Goal: Task Accomplishment & Management: Use online tool/utility

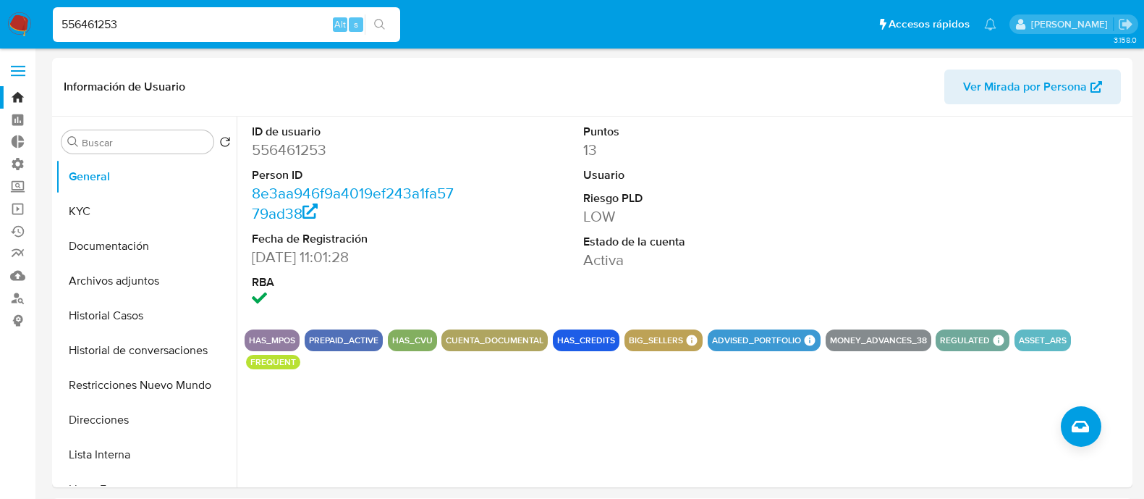
select select "10"
drag, startPoint x: 139, startPoint y: 25, endPoint x: 0, endPoint y: 25, distance: 138.9
click at [0, 25] on nav "Pausado Ver notificaciones 556461253 Alt s Accesos rápidos Presiona las siguien…" at bounding box center [572, 24] width 1144 height 48
paste input "191254159"
type input "191254159"
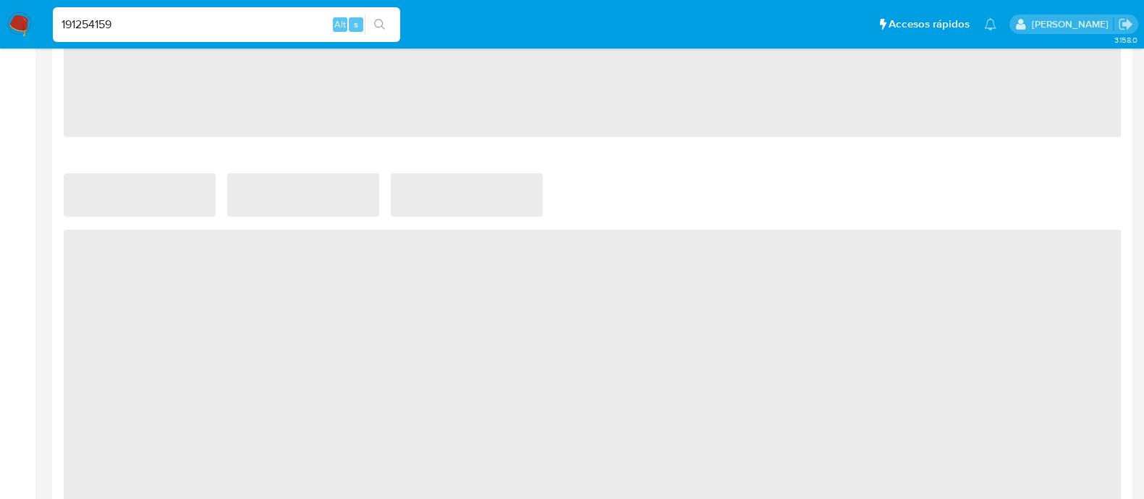
select select "10"
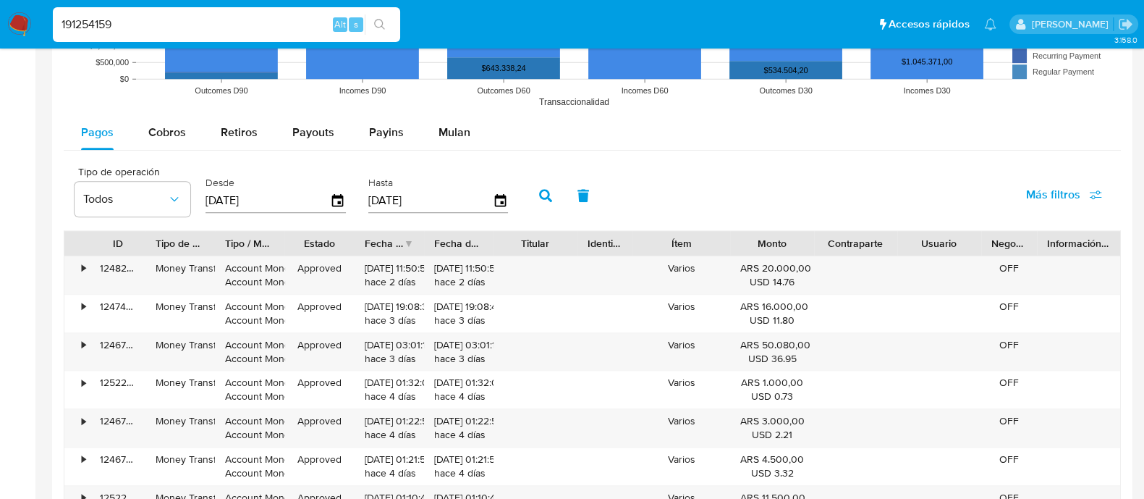
scroll to position [1266, 0]
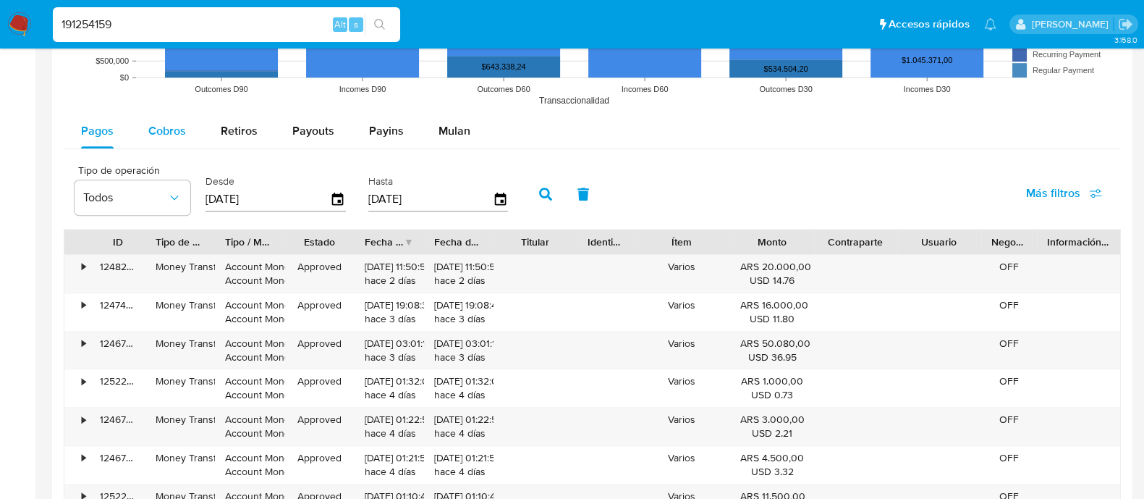
click at [164, 130] on span "Cobros" at bounding box center [167, 130] width 38 height 17
select select "10"
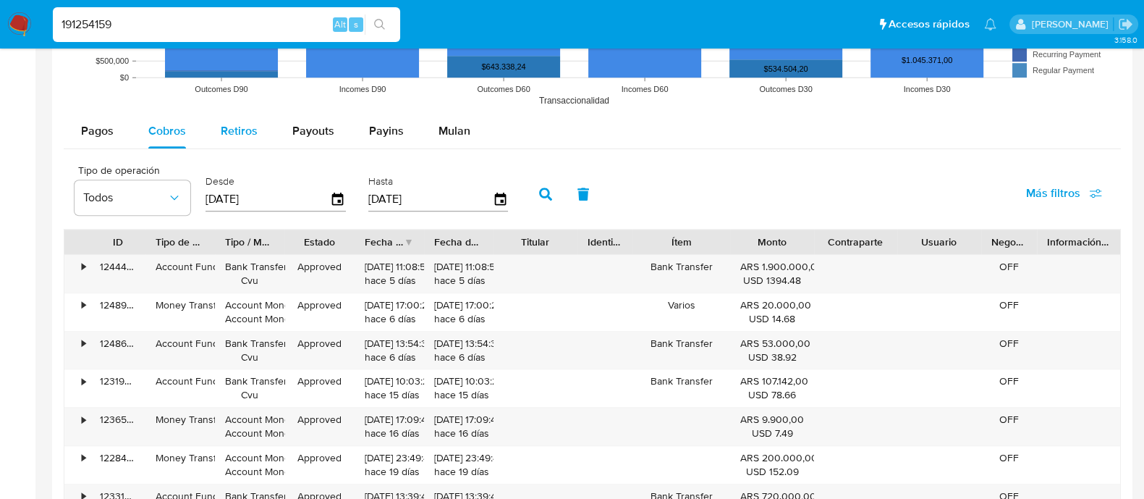
click at [233, 135] on span "Retiros" at bounding box center [239, 130] width 37 height 17
select select "10"
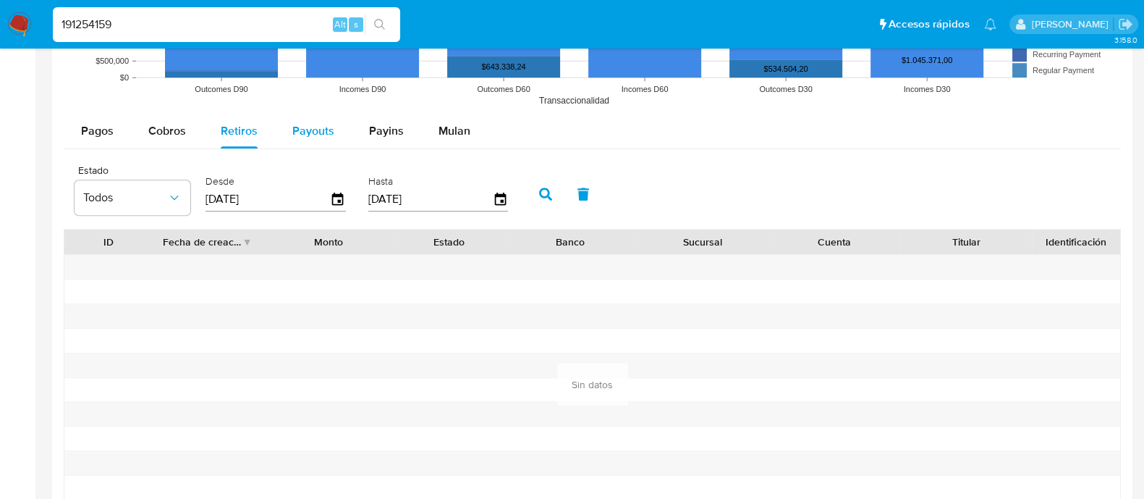
click at [287, 143] on button "Payouts" at bounding box center [313, 131] width 77 height 35
select select "10"
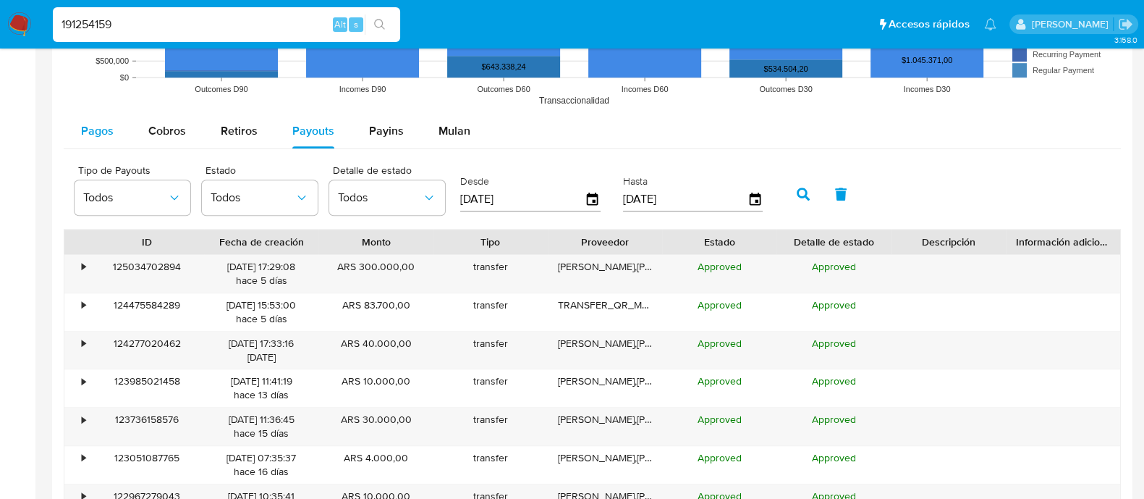
click at [98, 130] on span "Pagos" at bounding box center [97, 130] width 33 height 17
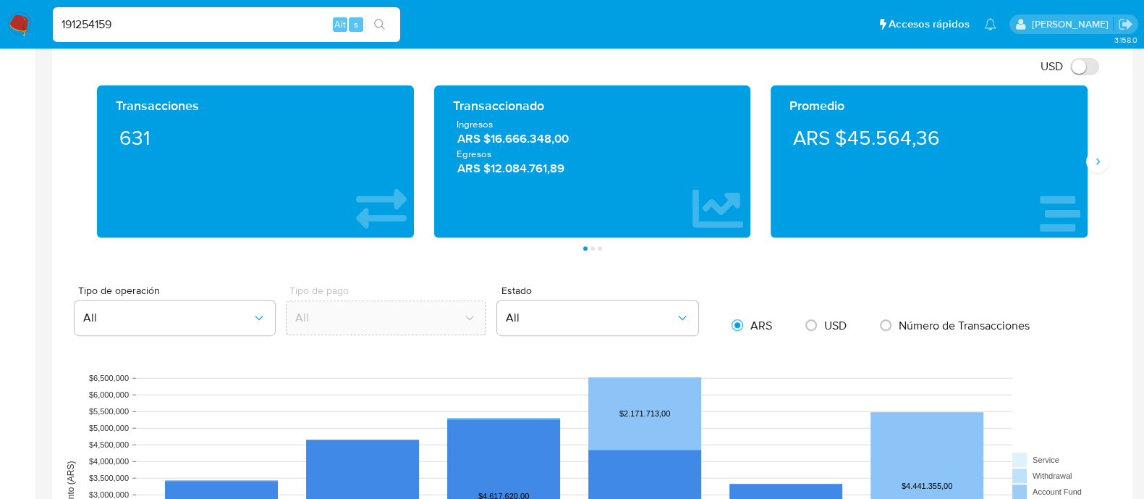
scroll to position [723, 0]
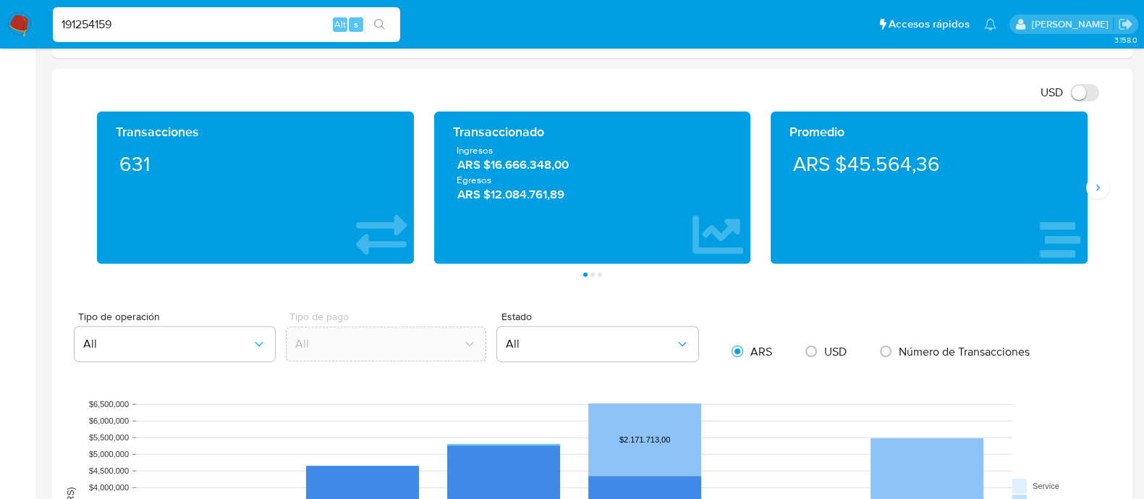
click at [1096, 202] on div "Promedio ARS $45.564,36" at bounding box center [929, 187] width 337 height 152
click at [1092, 187] on icon "Siguiente" at bounding box center [1098, 188] width 12 height 12
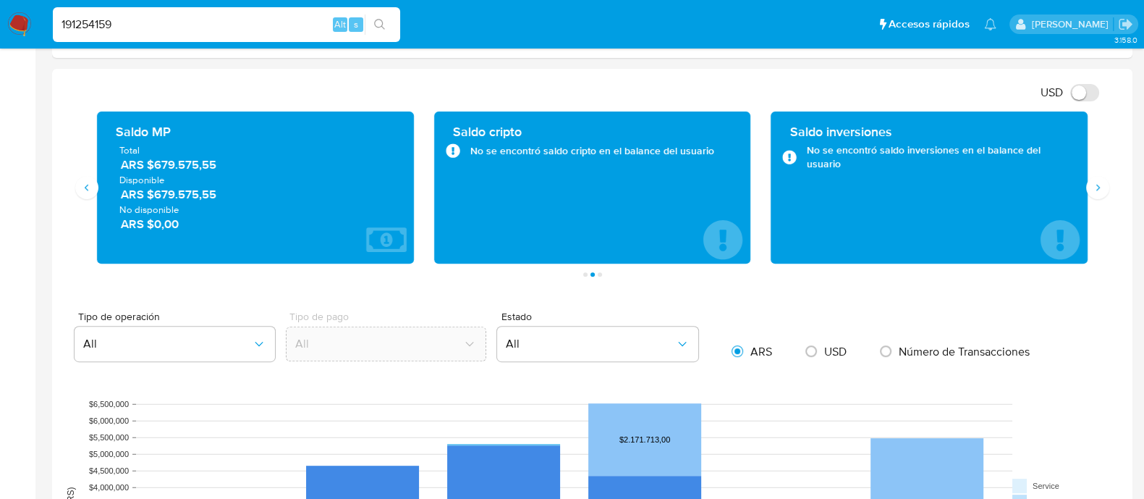
click at [89, 205] on div "Transacciones 631 Transaccionado Ingresos ARS $16.666.348,00 Egresos ARS $12.08…" at bounding box center [592, 193] width 1057 height 165
click at [90, 200] on div "Saldo MP Total ARS $679.575,55 Disponible ARS $679.575,55 No disponible ARS $0,…" at bounding box center [255, 187] width 337 height 152
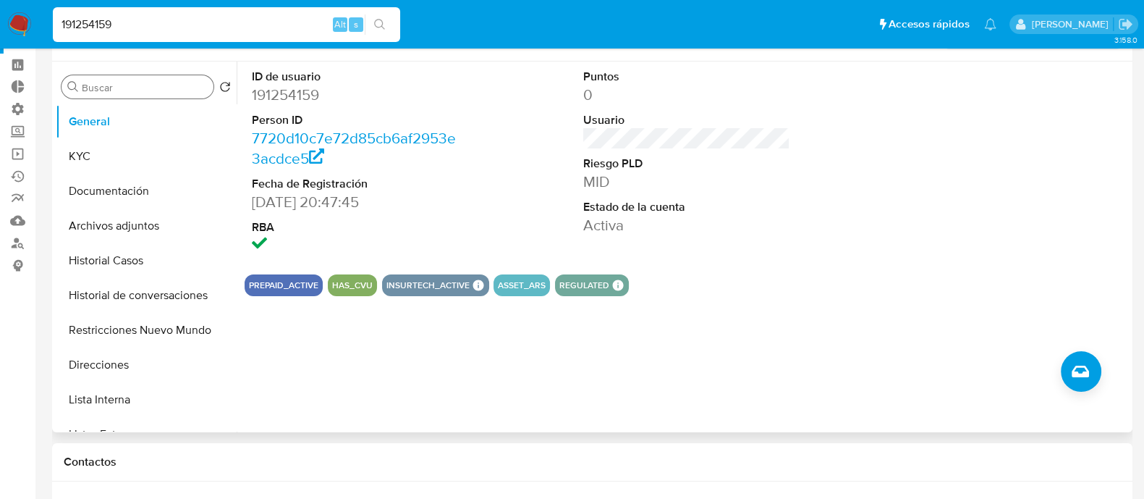
scroll to position [0, 0]
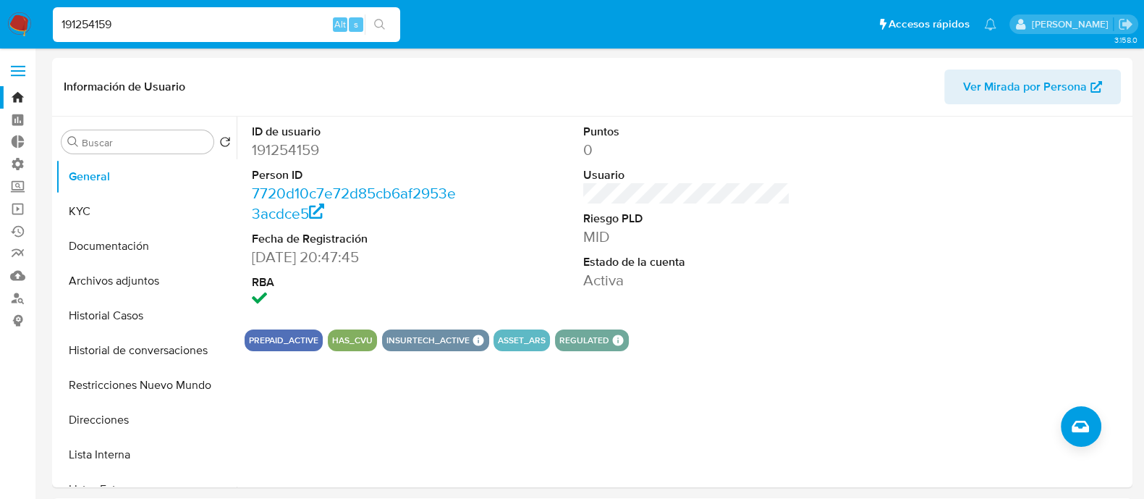
click at [25, 97] on link "Bandeja" at bounding box center [86, 97] width 172 height 22
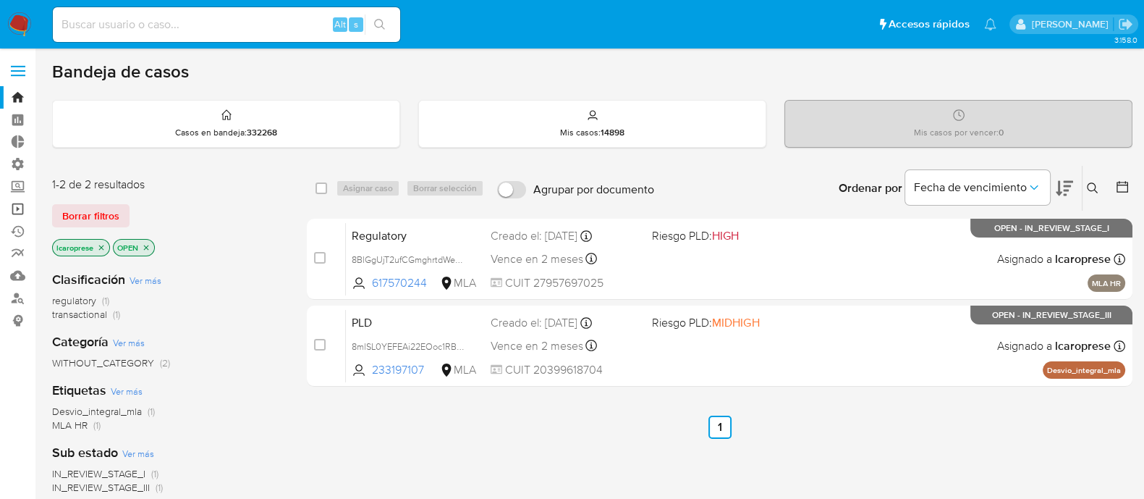
click at [14, 208] on link "Operaciones masivas" at bounding box center [86, 209] width 172 height 22
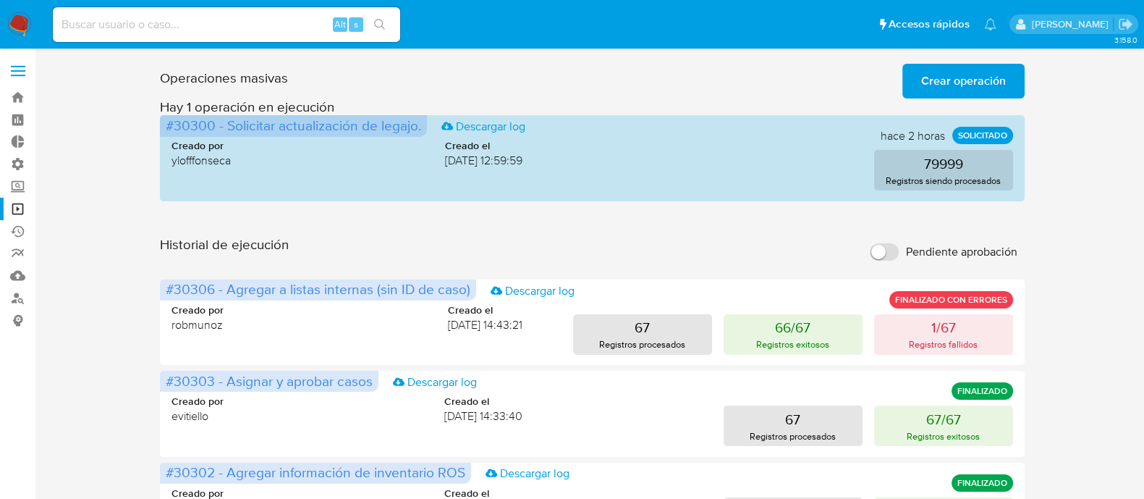
click at [939, 78] on span "Crear operación" at bounding box center [963, 81] width 85 height 32
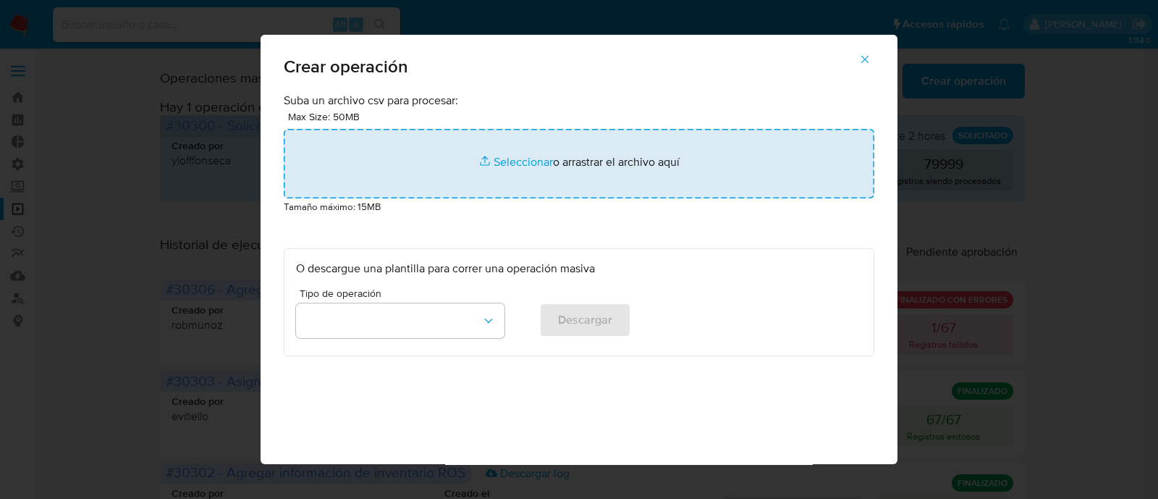
click at [522, 163] on input "file" at bounding box center [579, 163] width 590 height 69
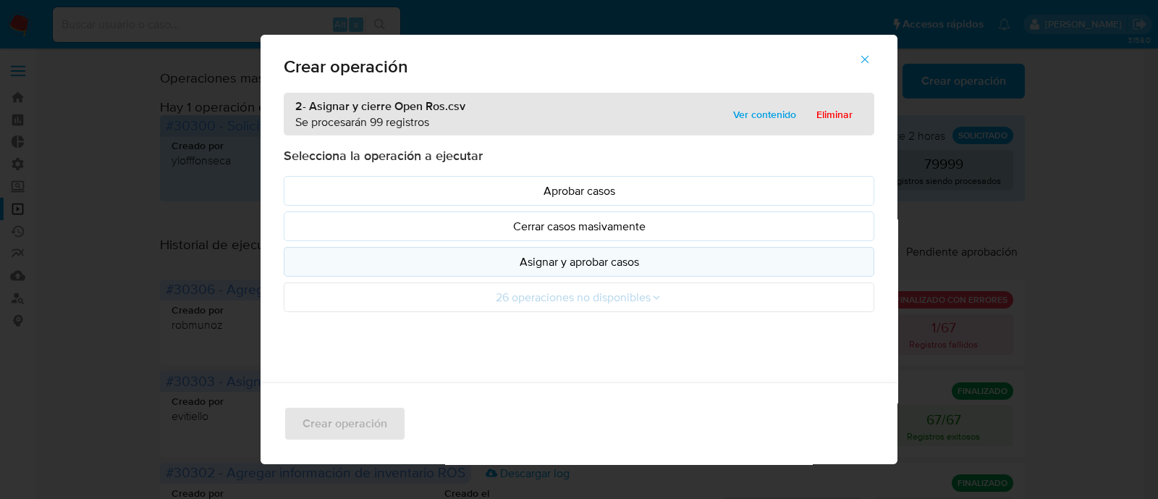
click at [620, 263] on p "Asignar y aprobar casos" at bounding box center [579, 261] width 566 height 17
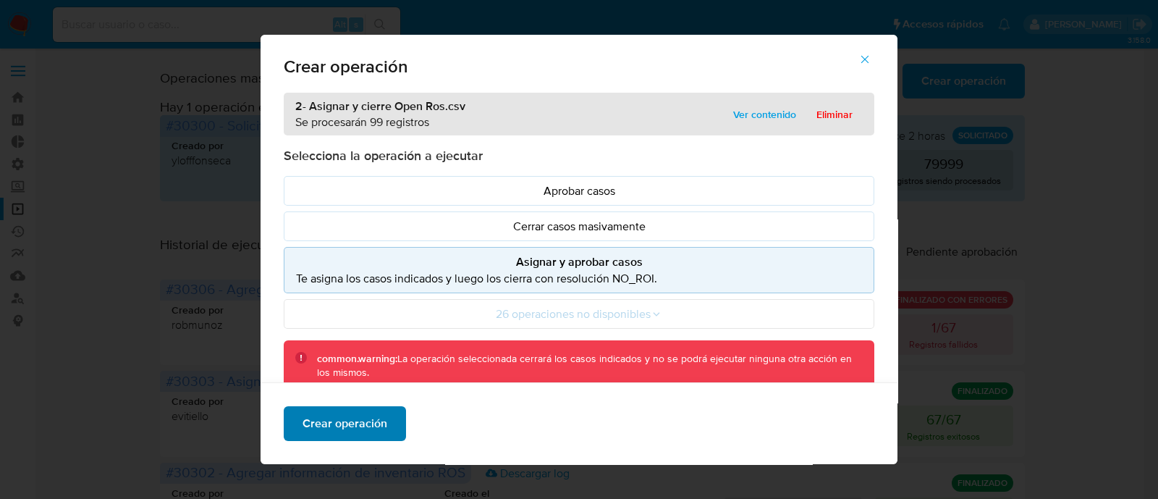
click at [358, 423] on span "Crear operación" at bounding box center [344, 423] width 85 height 32
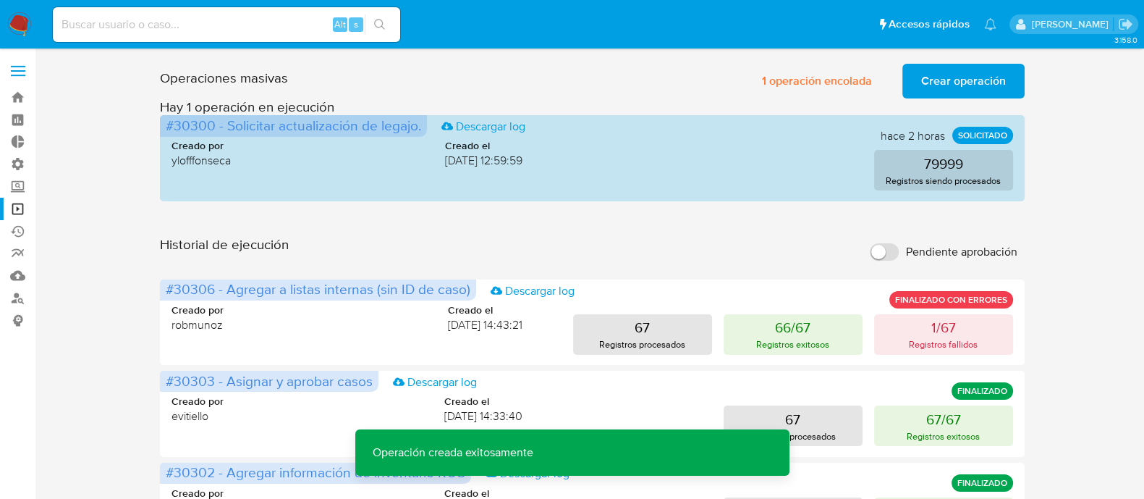
click at [939, 85] on span "Crear operación" at bounding box center [963, 81] width 85 height 32
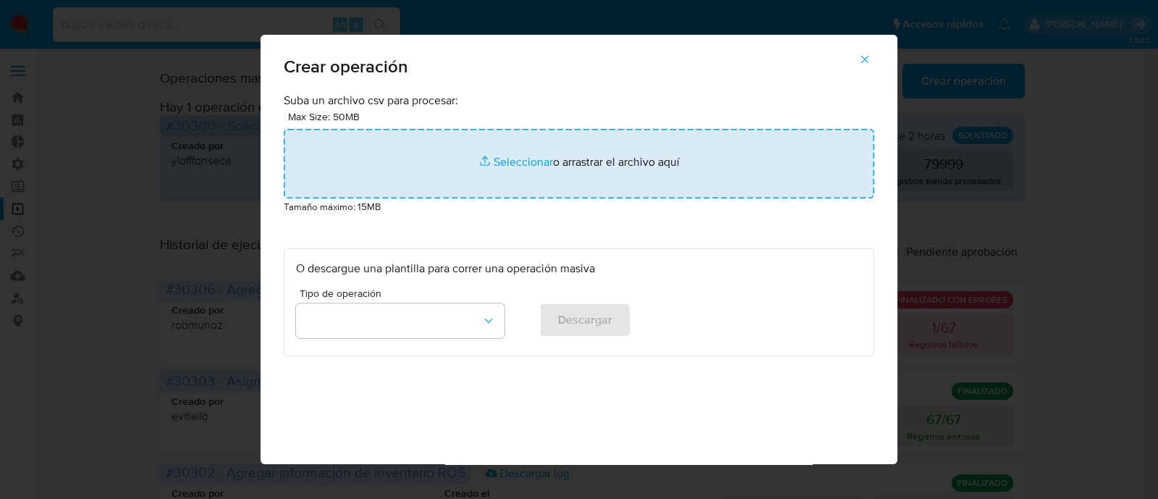
click at [512, 164] on input "file" at bounding box center [579, 163] width 590 height 69
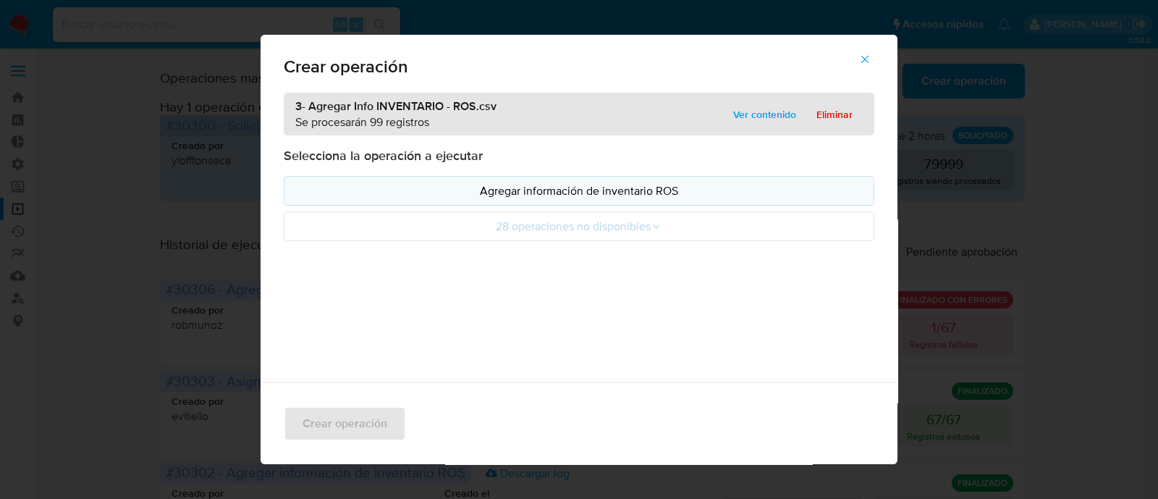
click at [579, 193] on p "Agregar información de inventario ROS" at bounding box center [579, 190] width 566 height 17
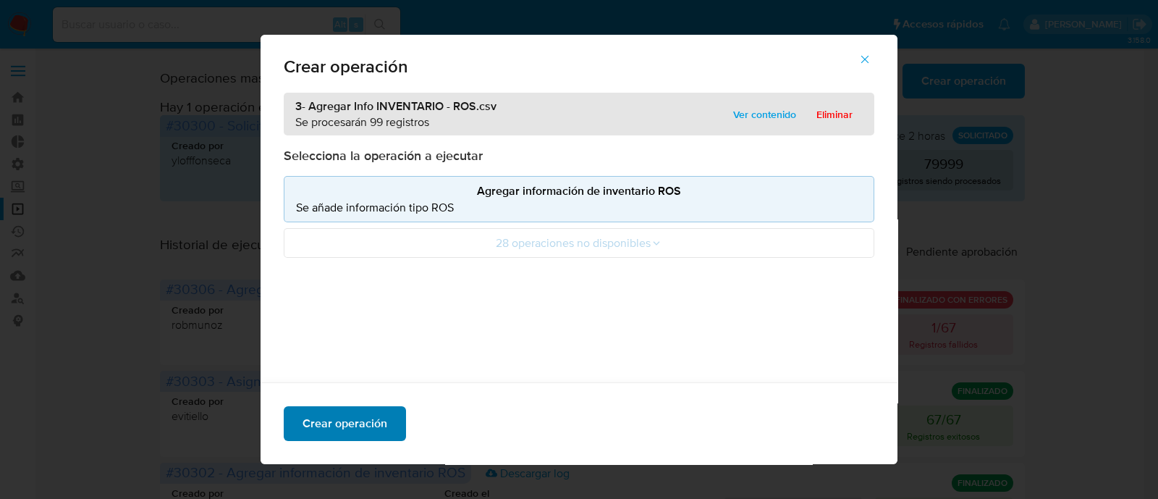
click at [369, 423] on span "Crear operación" at bounding box center [344, 423] width 85 height 32
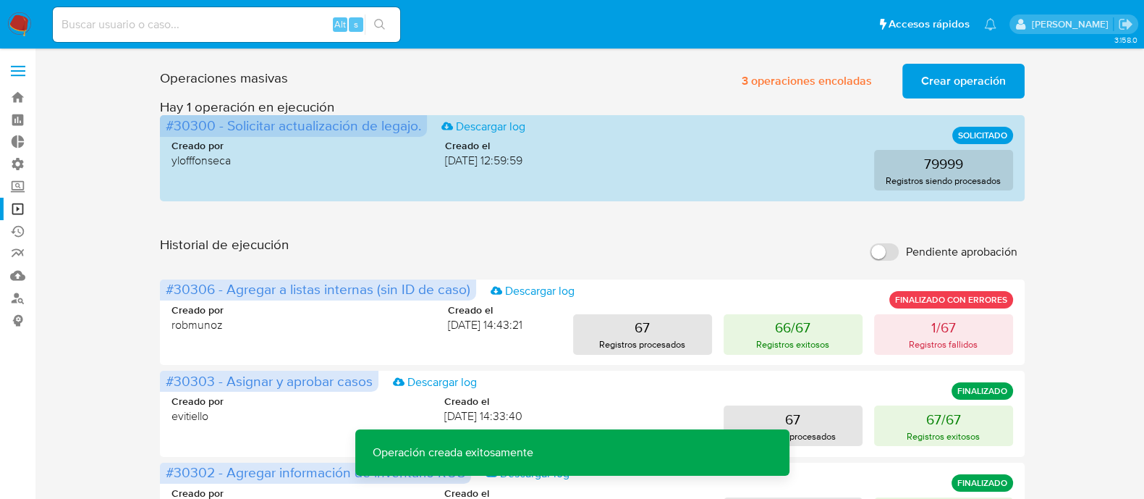
click at [933, 77] on span "Crear operación" at bounding box center [963, 81] width 85 height 32
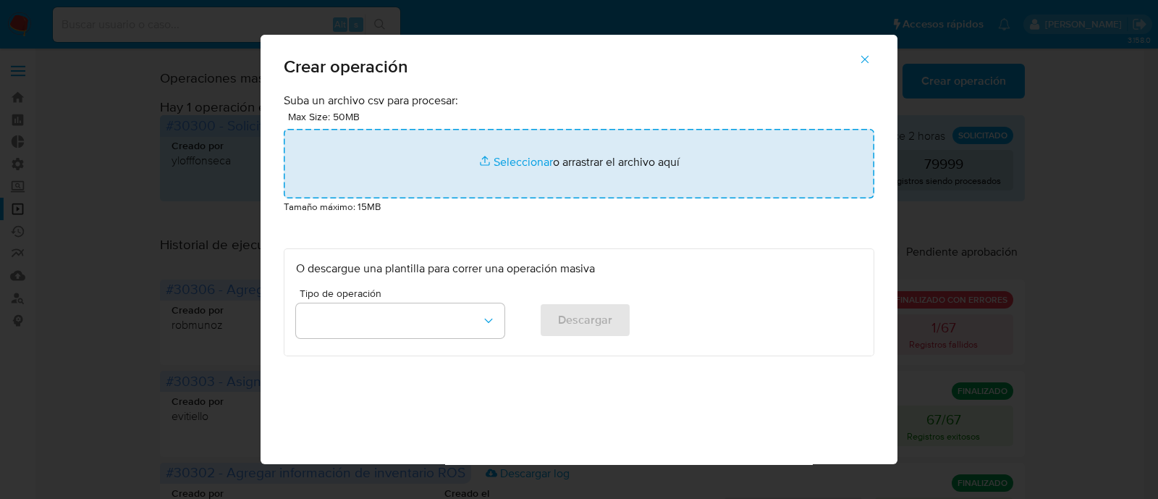
click at [513, 166] on input "file" at bounding box center [579, 163] width 590 height 69
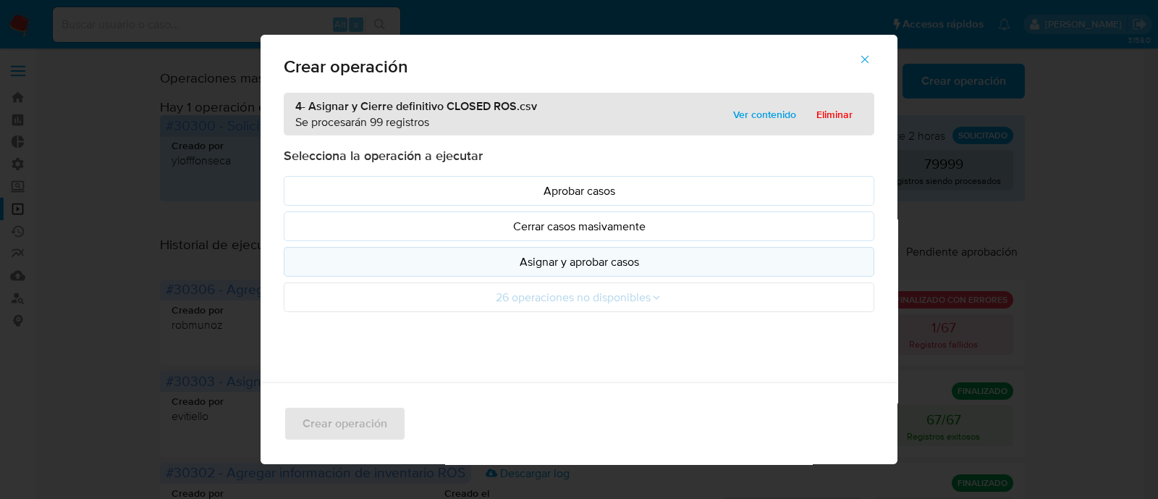
click at [554, 264] on p "Asignar y aprobar casos" at bounding box center [579, 261] width 566 height 17
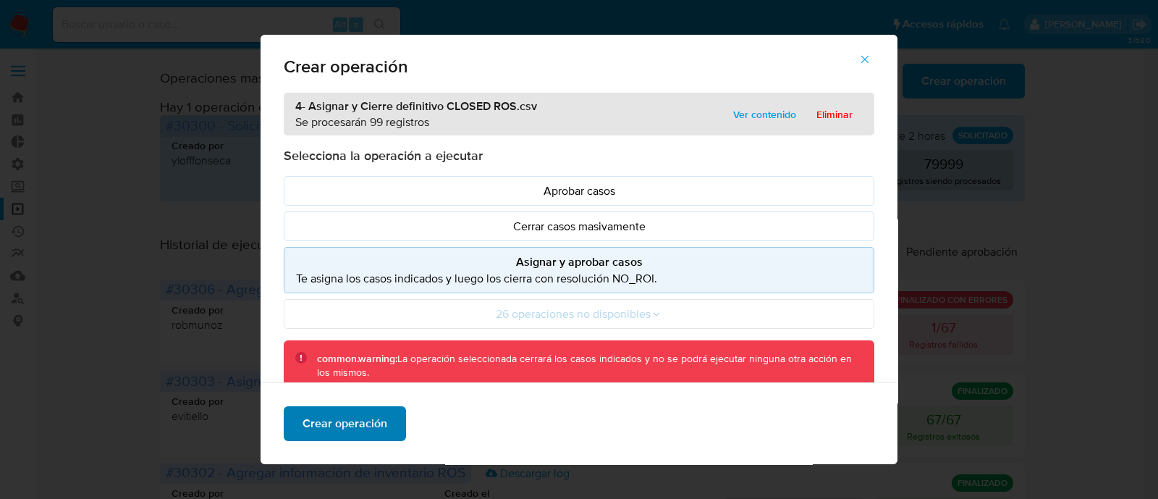
click at [368, 420] on span "Crear operación" at bounding box center [344, 423] width 85 height 32
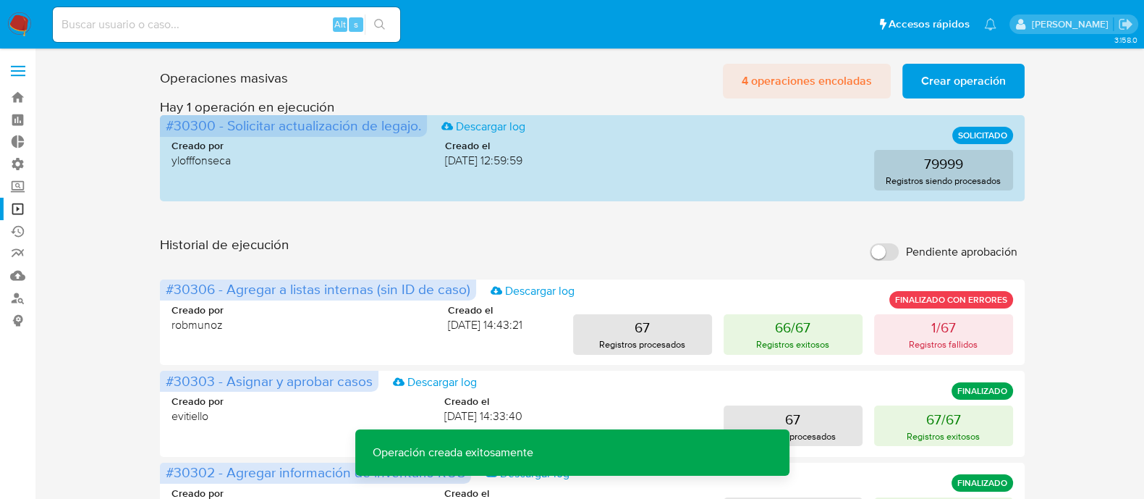
click at [831, 80] on span "4 operaciones encoladas" at bounding box center [807, 81] width 130 height 32
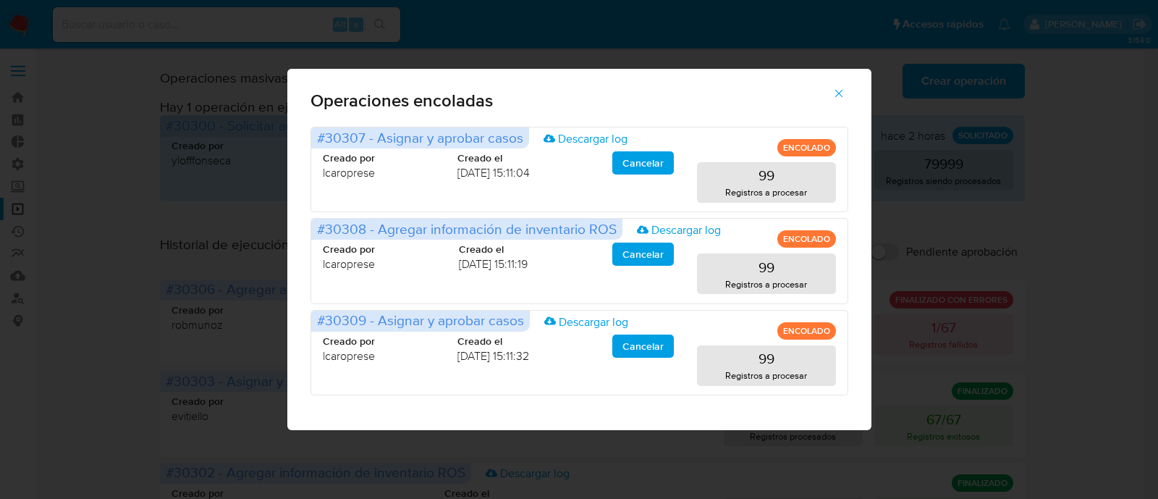
click at [836, 96] on icon "button" at bounding box center [838, 93] width 13 height 13
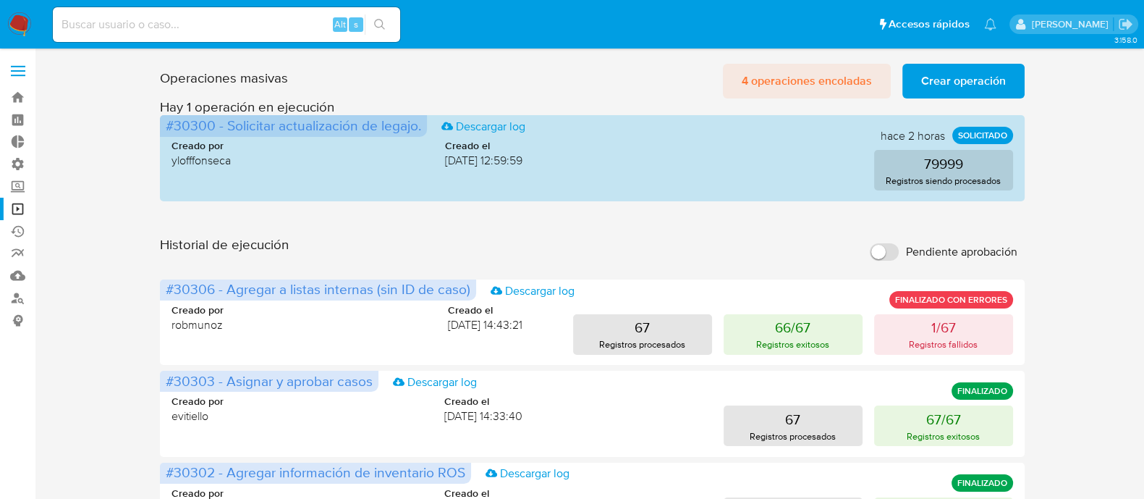
click at [767, 80] on span "4 operaciones encoladas" at bounding box center [807, 81] width 130 height 32
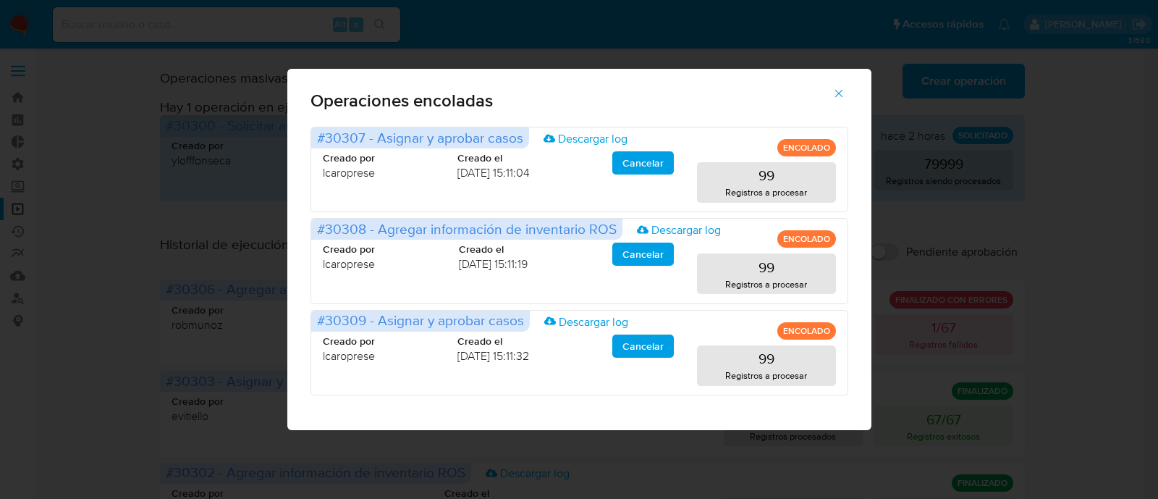
click at [836, 94] on icon "button" at bounding box center [838, 93] width 13 height 13
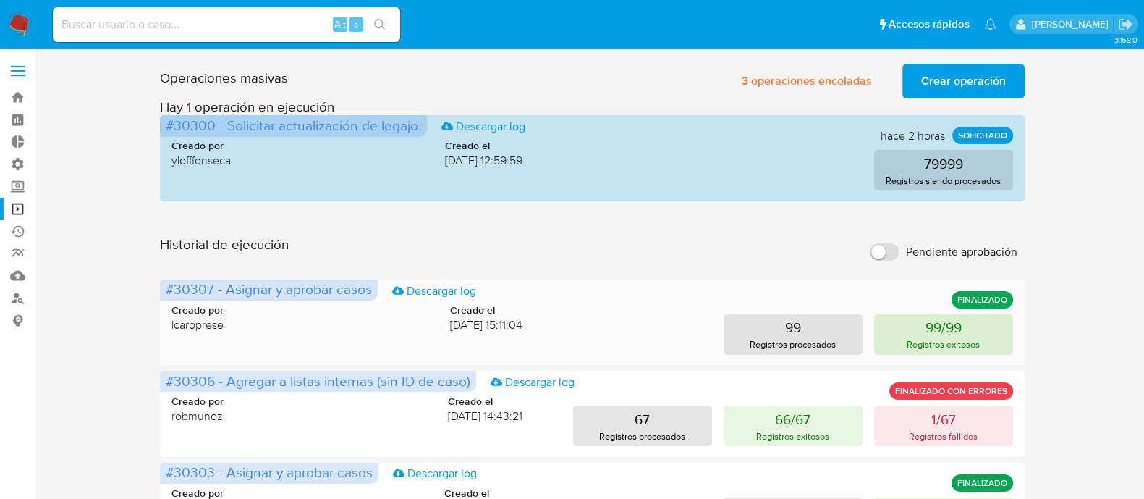
click at [908, 327] on button "99/99 Registros exitosos" at bounding box center [943, 334] width 139 height 41
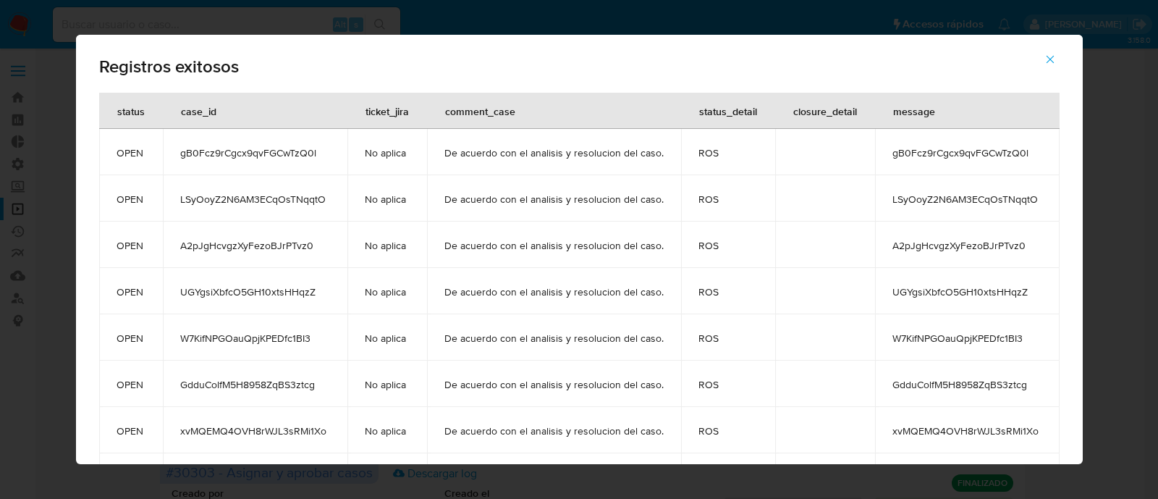
click at [1056, 56] on icon "button" at bounding box center [1049, 59] width 13 height 13
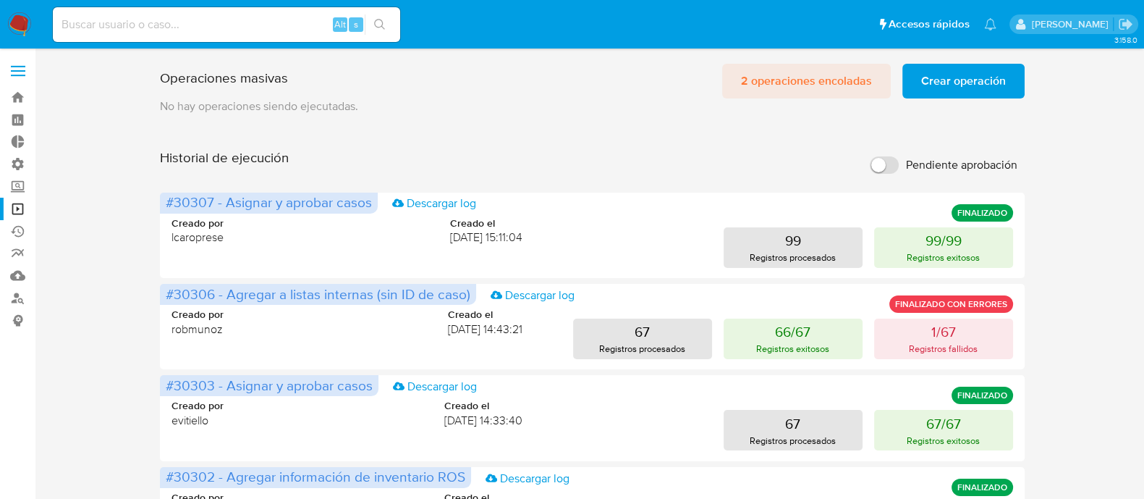
click at [766, 88] on span "2 operaciones encoladas" at bounding box center [806, 81] width 131 height 32
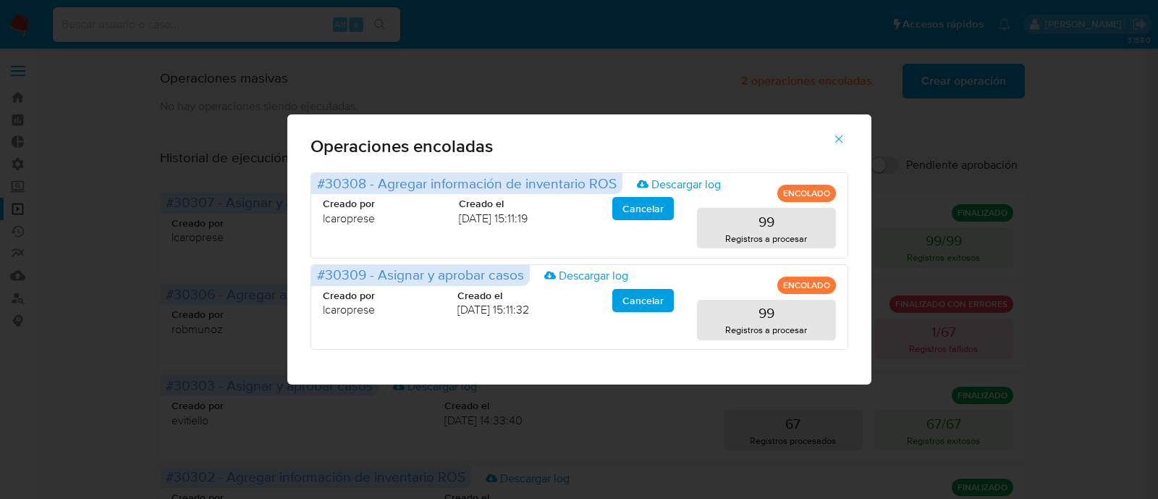
click at [832, 142] on icon "button" at bounding box center [838, 138] width 13 height 13
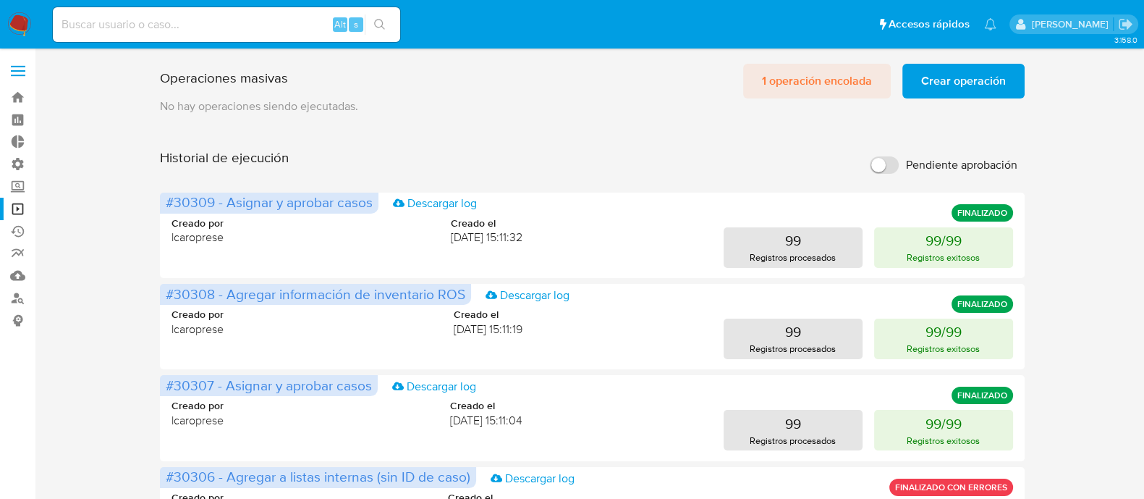
click at [829, 82] on span "1 operación encolada" at bounding box center [817, 81] width 110 height 32
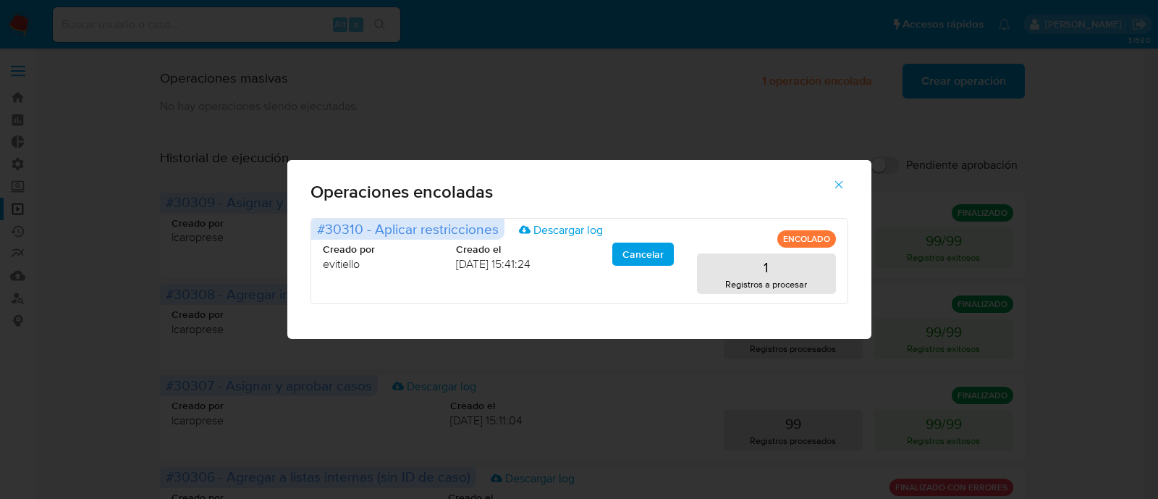
click at [833, 189] on icon "button" at bounding box center [838, 184] width 13 height 13
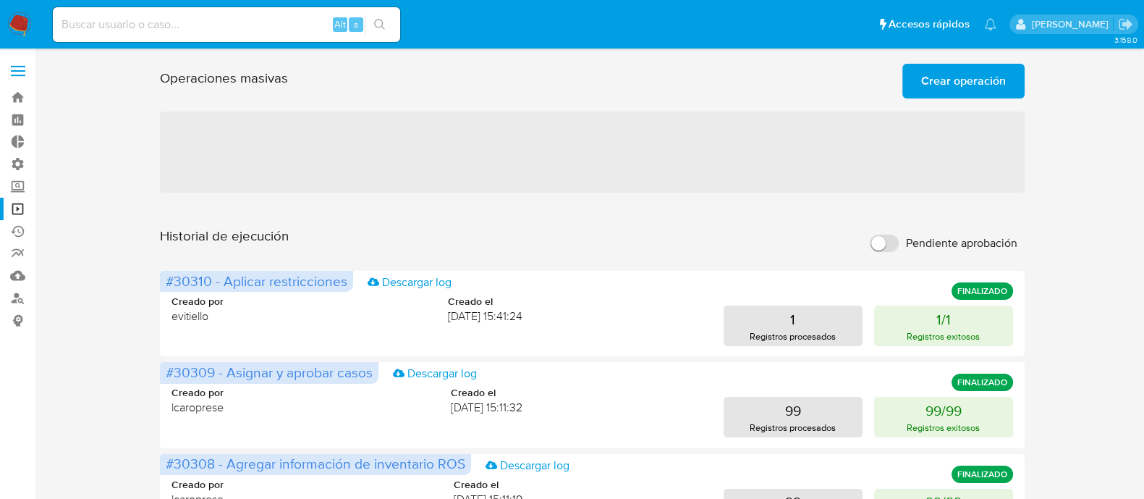
click at [261, 20] on input at bounding box center [226, 24] width 347 height 19
paste input "556461253"
type input "556461253"
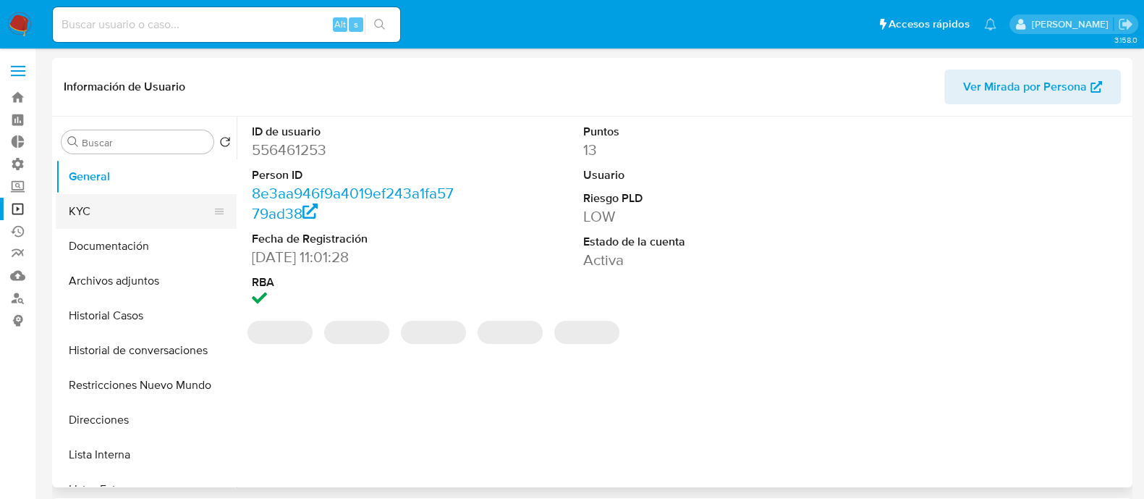
click at [135, 221] on button "KYC" at bounding box center [140, 211] width 169 height 35
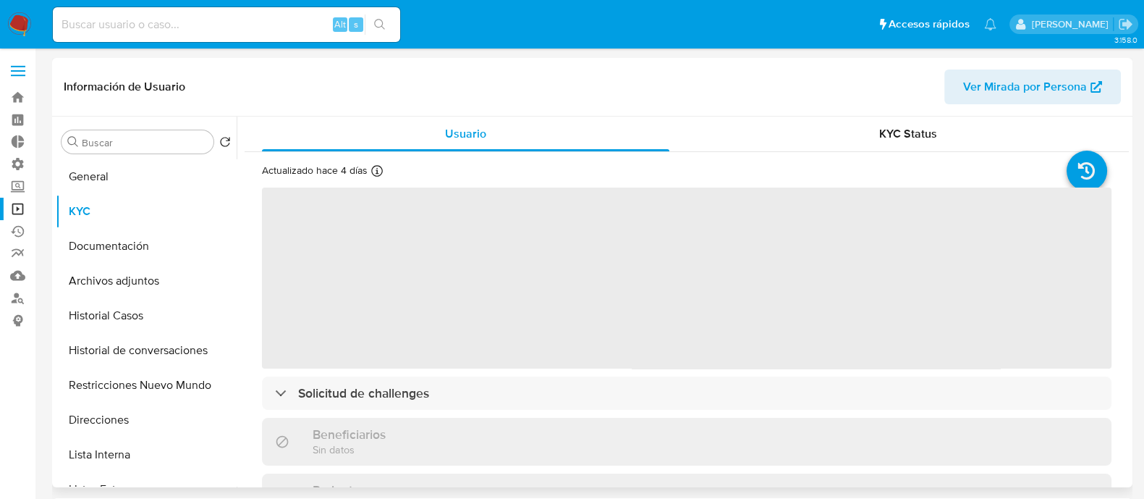
select select "10"
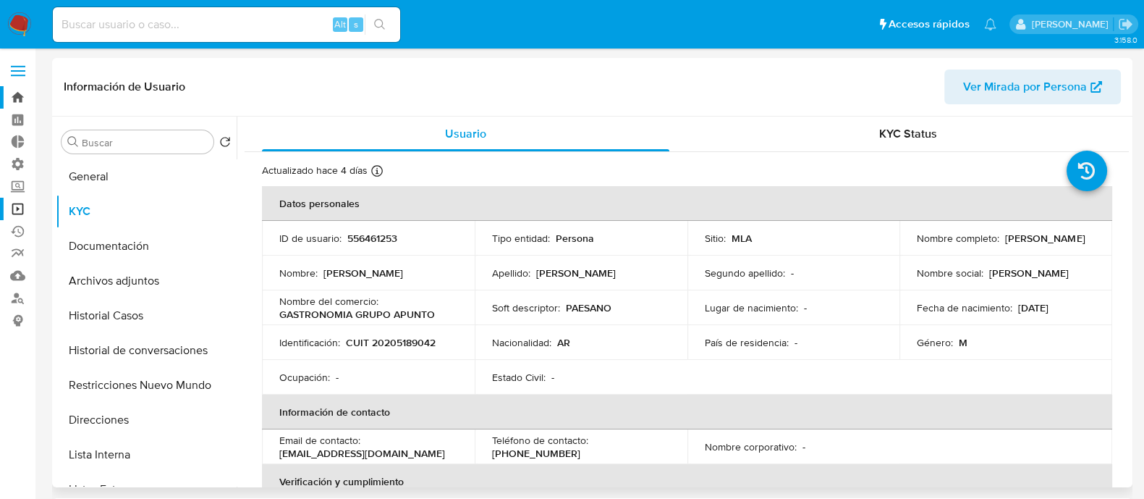
click at [22, 95] on link "Bandeja" at bounding box center [86, 97] width 172 height 22
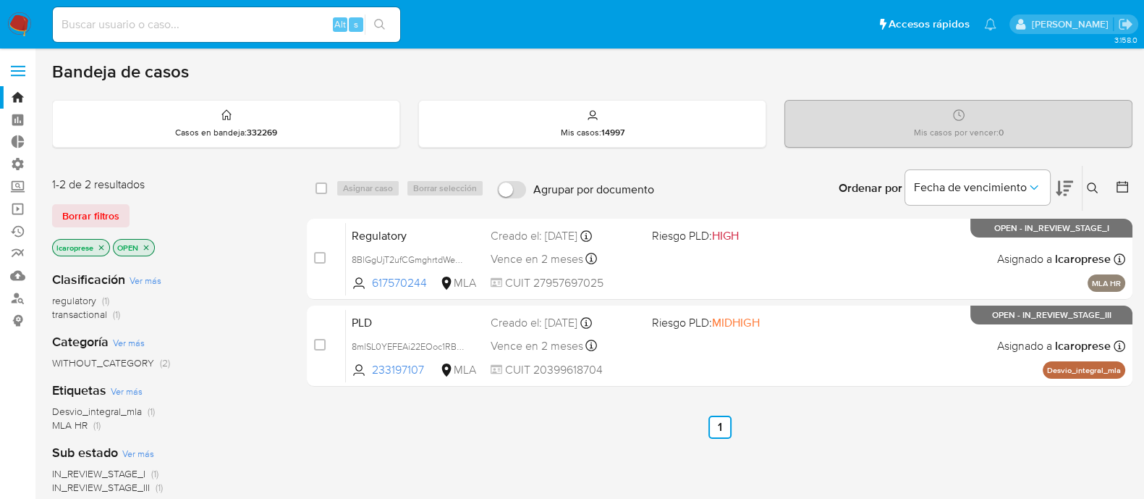
click at [268, 29] on input at bounding box center [226, 24] width 347 height 19
click at [277, 17] on input at bounding box center [226, 24] width 347 height 19
click at [279, 23] on input at bounding box center [226, 24] width 347 height 19
click at [279, 31] on input at bounding box center [226, 24] width 347 height 19
paste input "480415076"
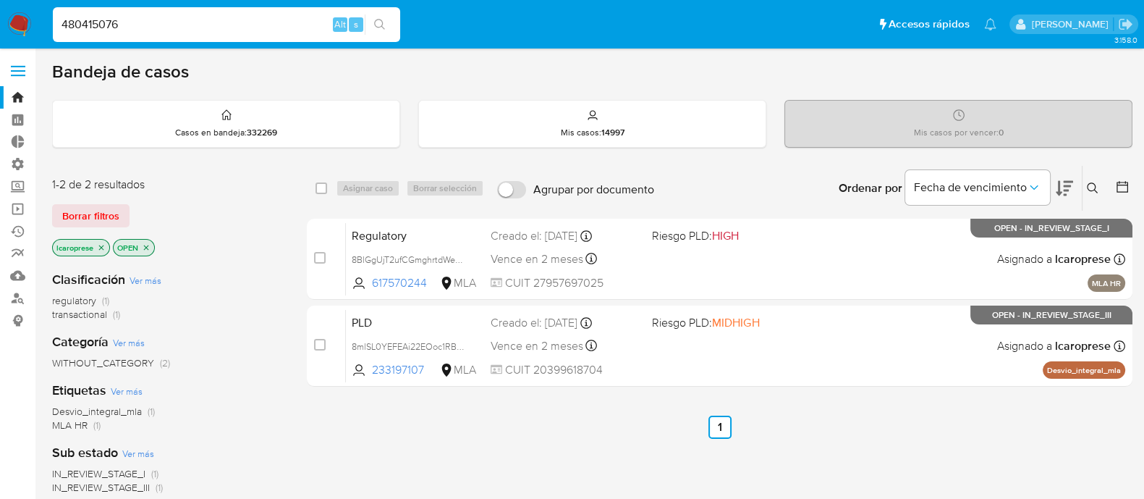
type input "480415076"
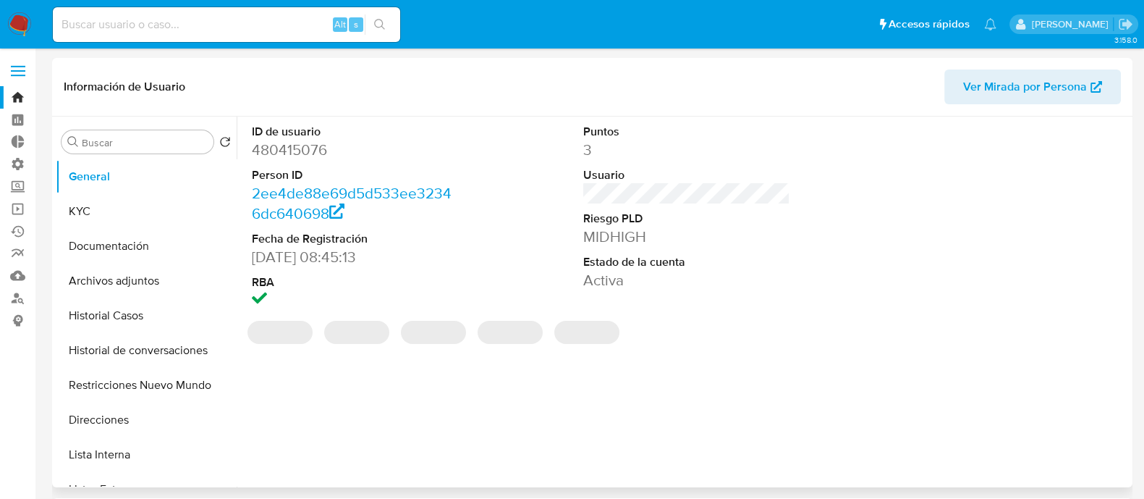
select select "10"
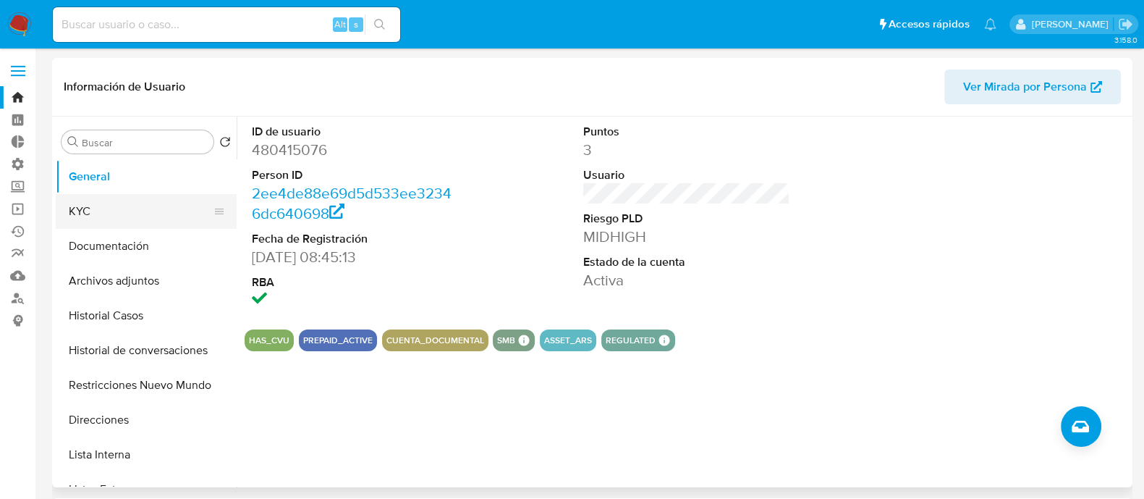
click at [163, 197] on button "KYC" at bounding box center [140, 211] width 169 height 35
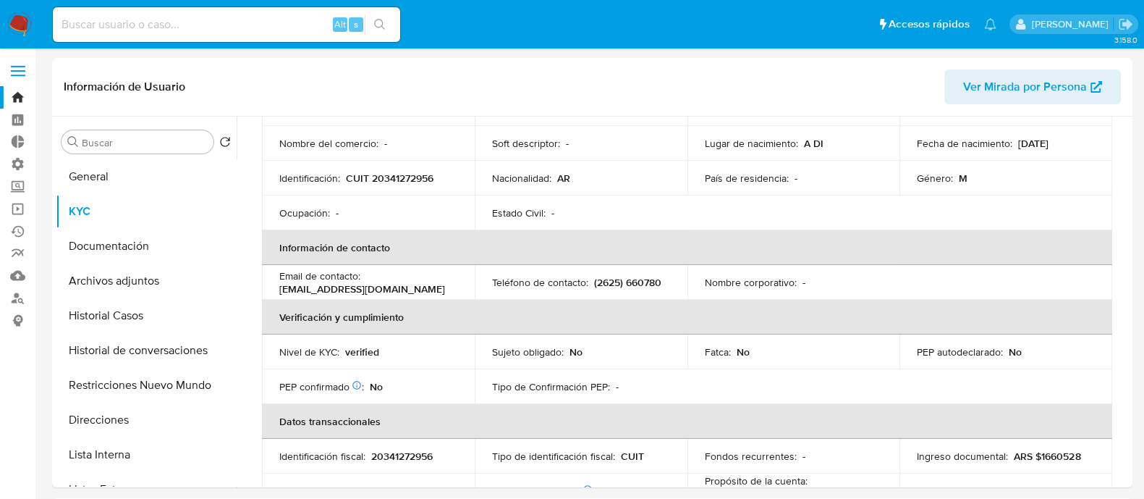
scroll to position [180, 0]
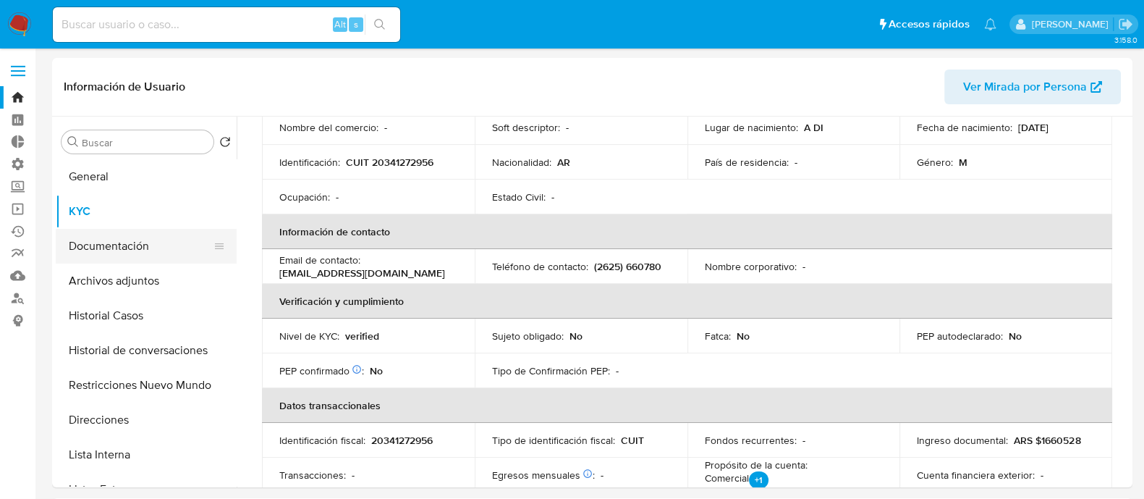
click at [125, 229] on button "Documentación" at bounding box center [140, 246] width 169 height 35
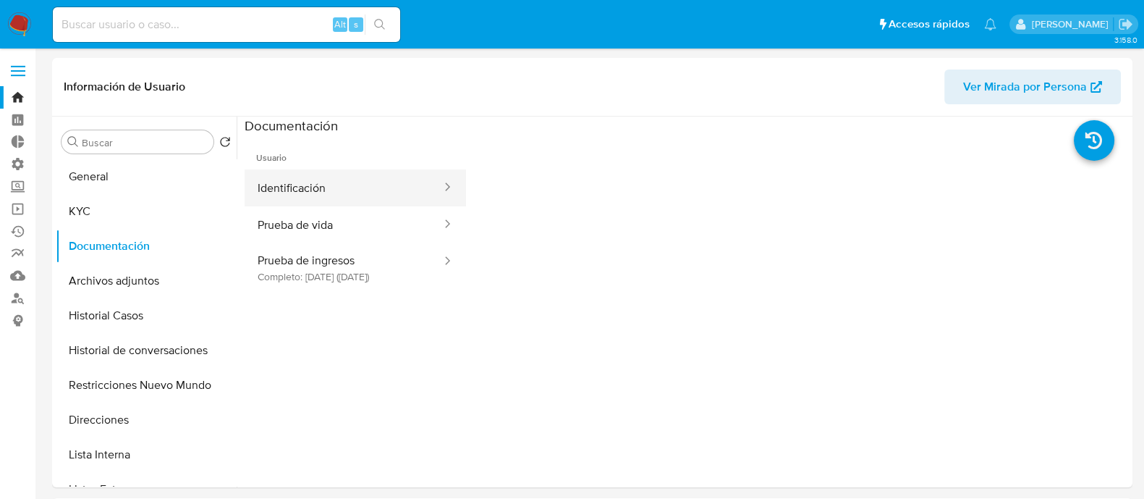
click at [326, 169] on button "Identificación" at bounding box center [344, 187] width 198 height 37
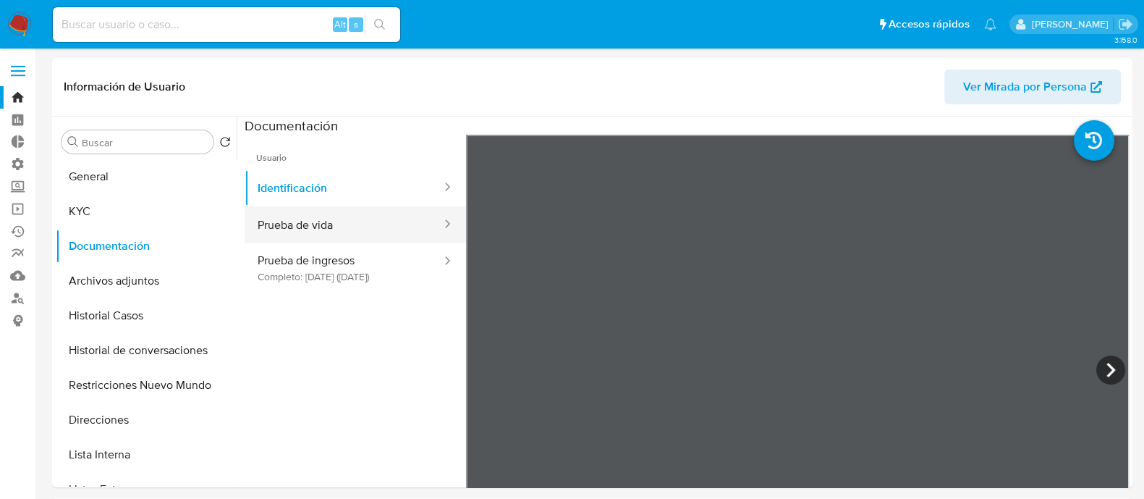
click at [375, 237] on button "Prueba de vida" at bounding box center [344, 224] width 198 height 37
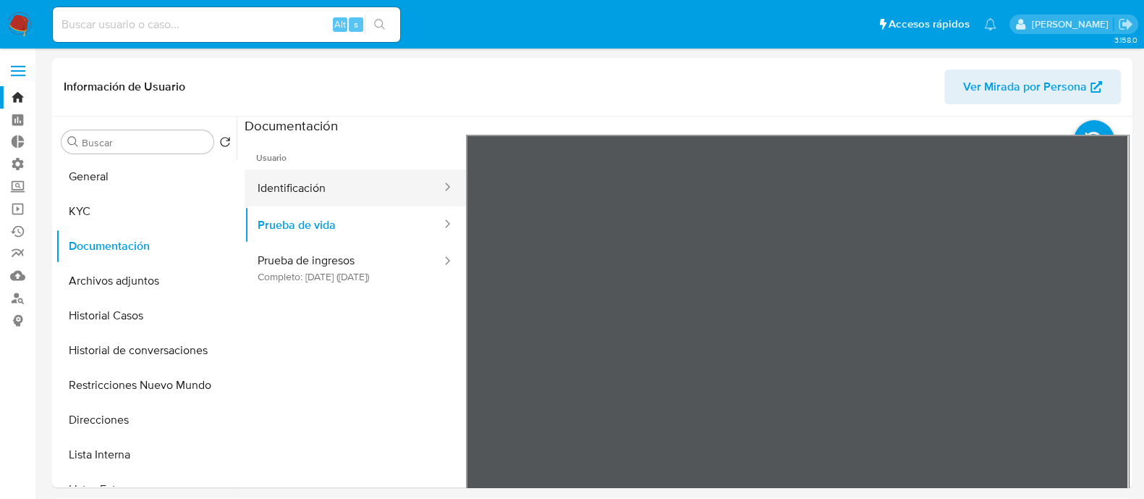
click at [336, 196] on button "Identificación" at bounding box center [344, 187] width 198 height 37
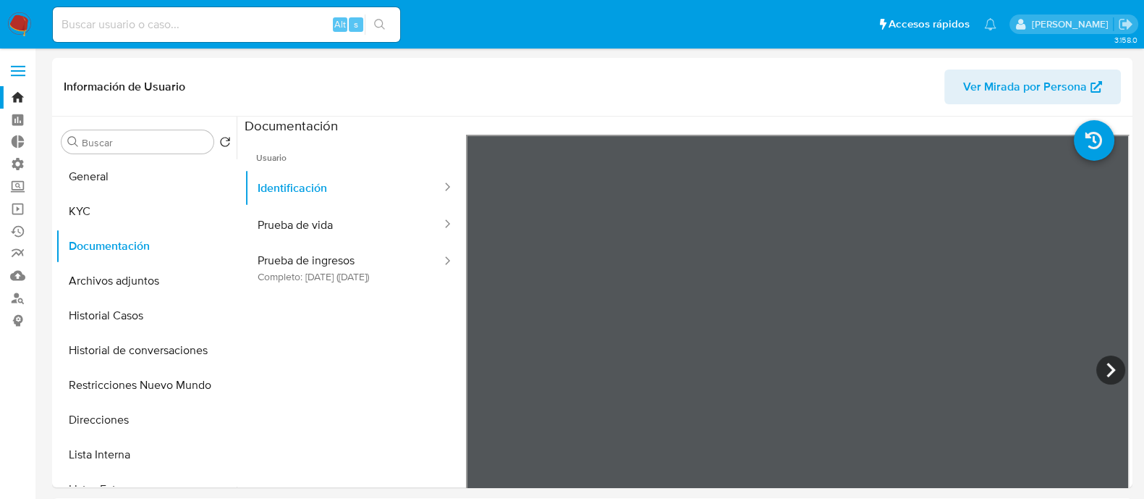
click at [1111, 365] on icon at bounding box center [1110, 369] width 29 height 29
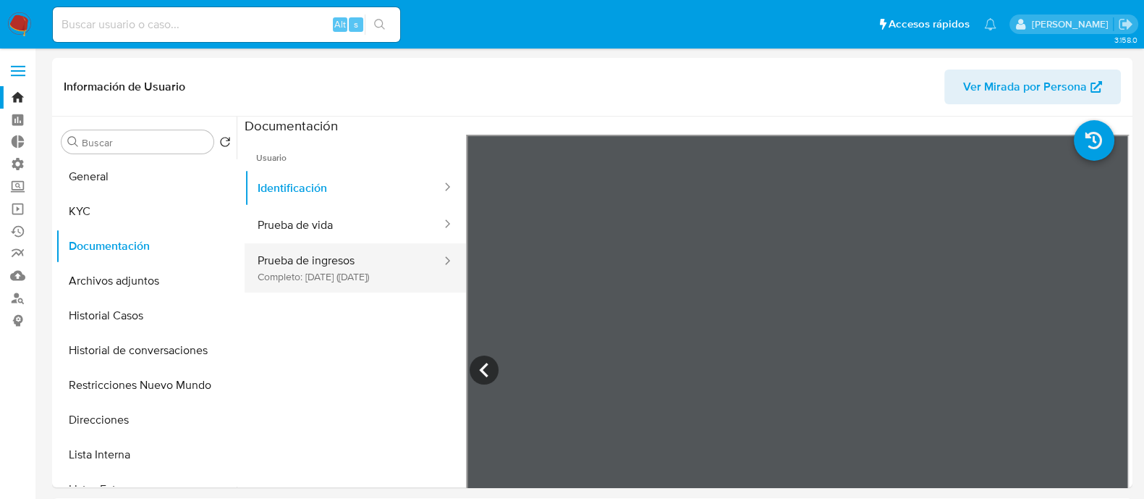
click at [391, 255] on button "Prueba de ingresos Completo: 22/05/2025 (hace 4 meses)" at bounding box center [344, 267] width 198 height 49
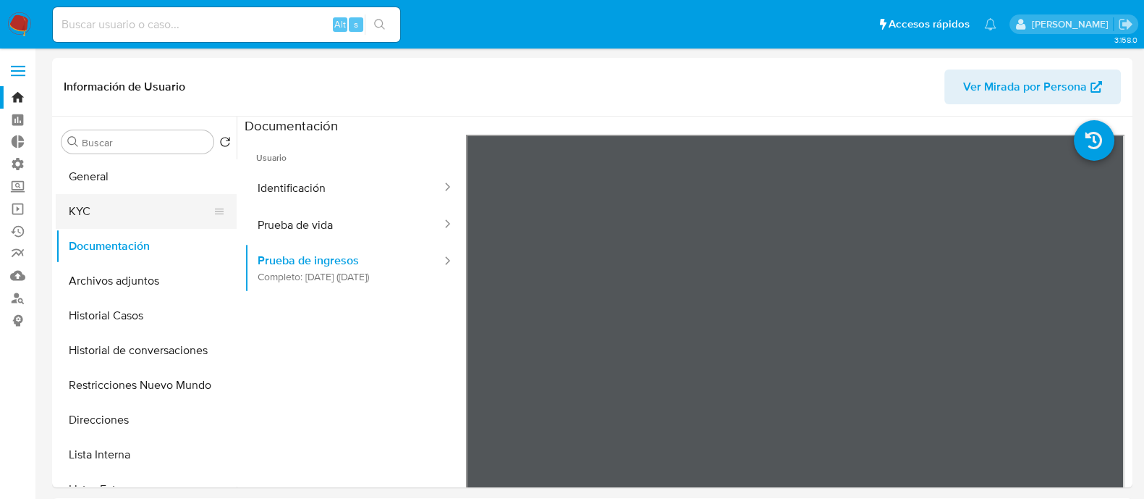
click at [127, 225] on button "KYC" at bounding box center [140, 211] width 169 height 35
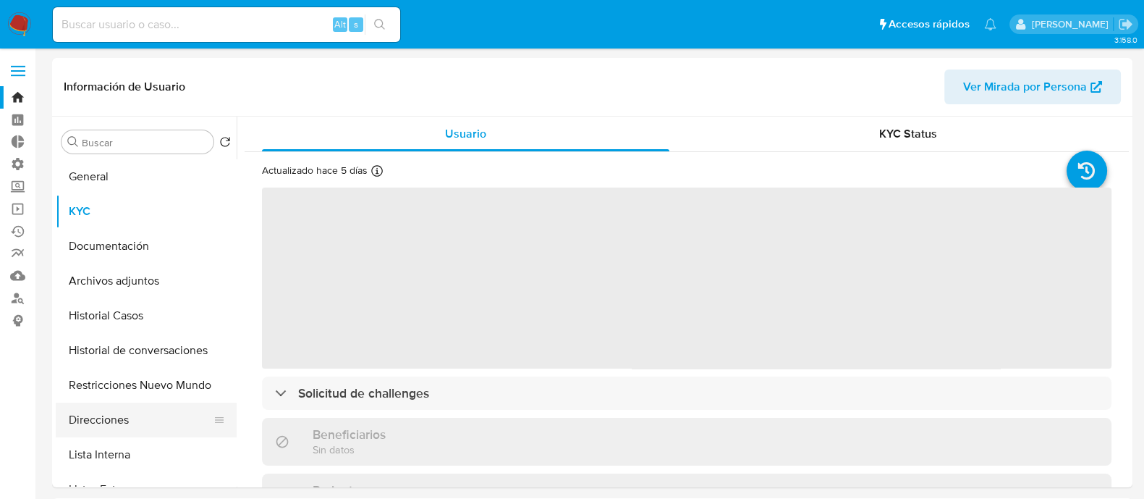
click at [128, 417] on button "Direcciones" at bounding box center [140, 419] width 169 height 35
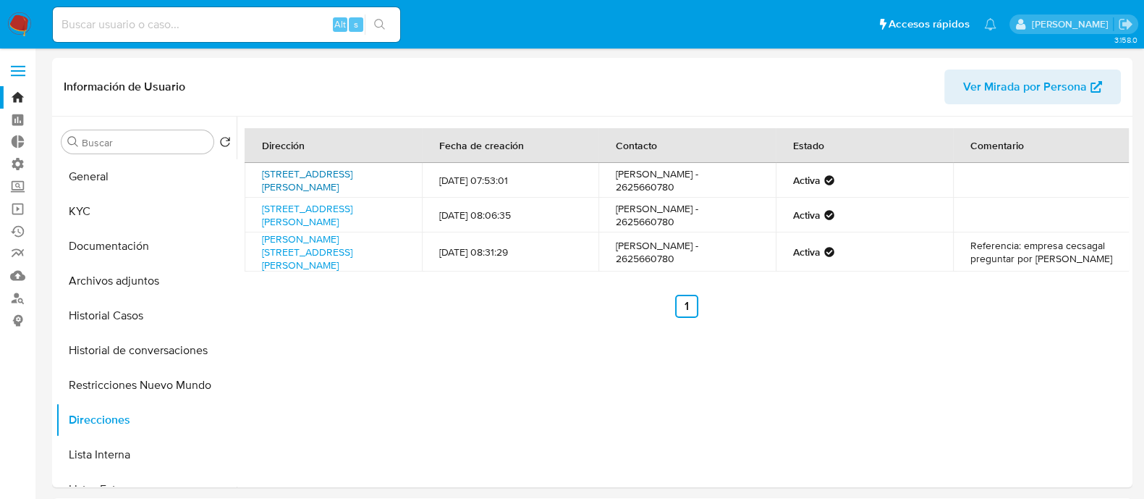
click at [323, 185] on link "Calle Argentina 378, General Alvear, Mendoza, 5620, Argentina 378" at bounding box center [307, 179] width 90 height 27
click at [127, 321] on button "Historial Casos" at bounding box center [140, 315] width 169 height 35
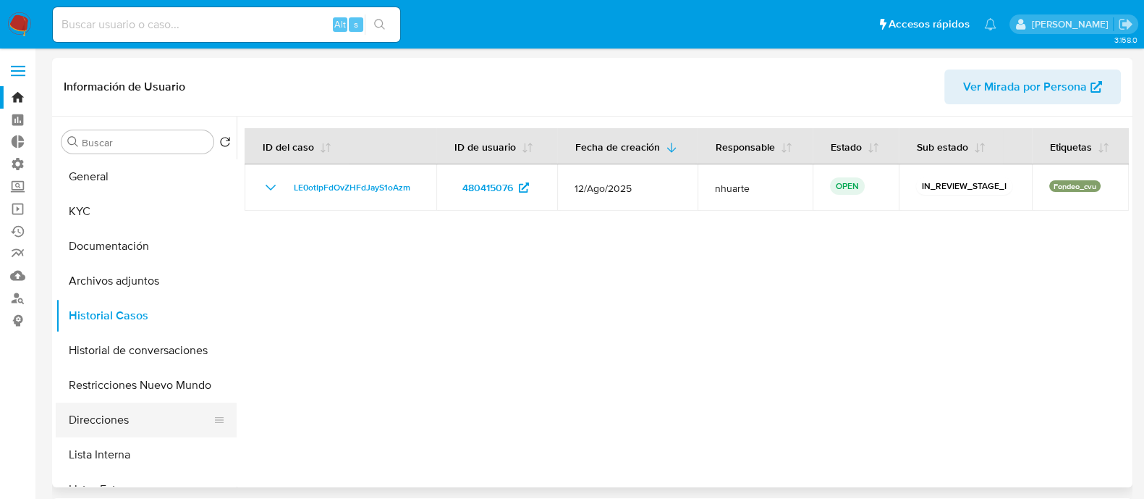
click at [143, 419] on button "Direcciones" at bounding box center [140, 419] width 169 height 35
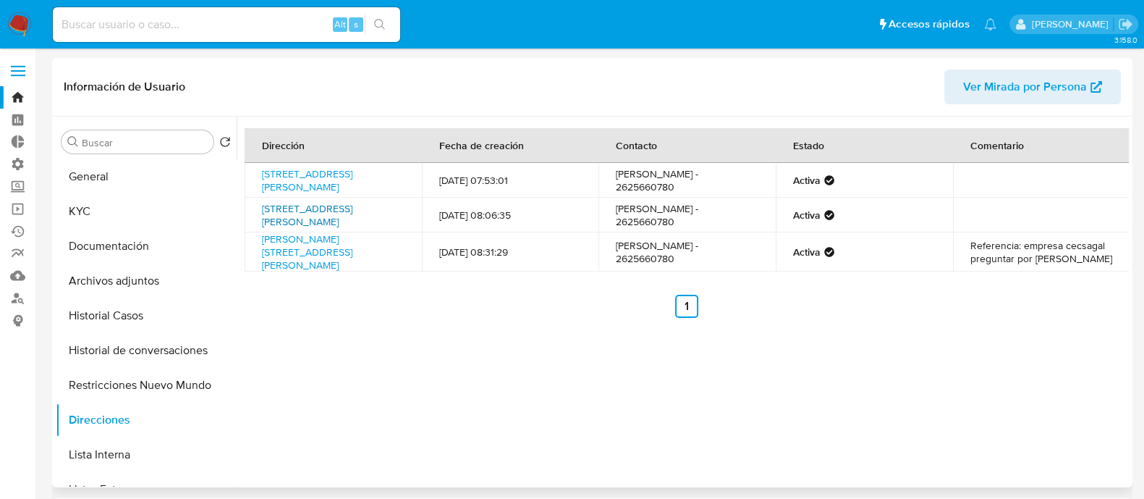
click at [324, 219] on link "Calle Ameghino 338, General Alvear, Mendoza, 5620, Argentina 338" at bounding box center [307, 214] width 90 height 27
click at [156, 239] on button "Documentación" at bounding box center [140, 246] width 169 height 35
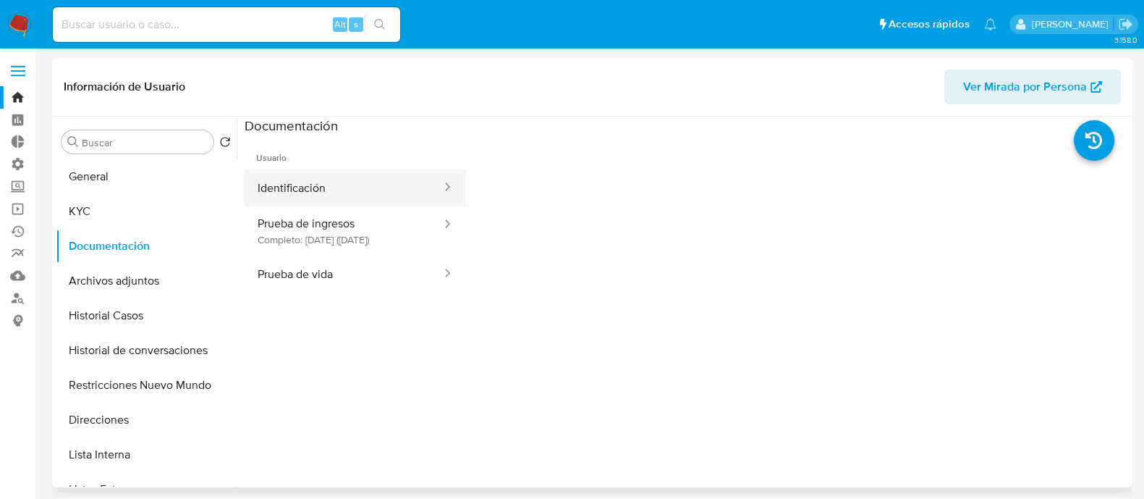
click at [324, 187] on button "Identificación" at bounding box center [344, 187] width 198 height 37
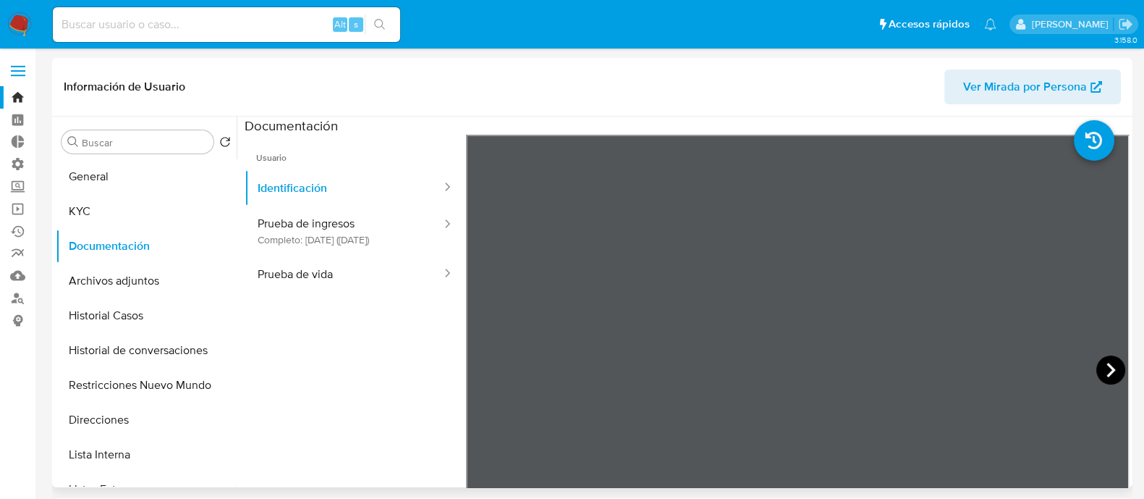
click at [1106, 369] on icon at bounding box center [1110, 369] width 29 height 29
click at [145, 216] on button "KYC" at bounding box center [140, 211] width 169 height 35
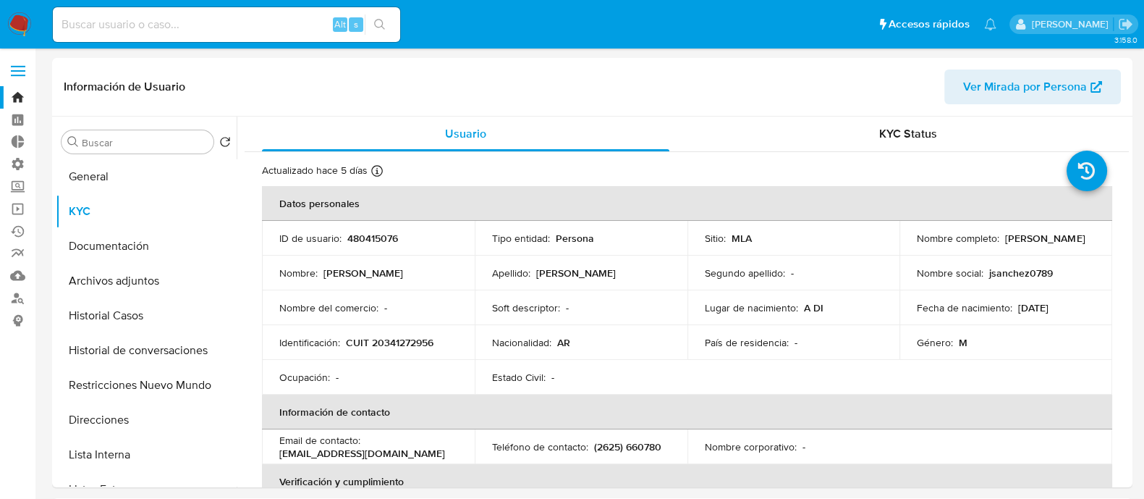
click at [412, 336] on p "CUIT 20341272956" at bounding box center [390, 342] width 88 height 13
click at [412, 341] on p "CUIT 20341272956" at bounding box center [390, 342] width 88 height 13
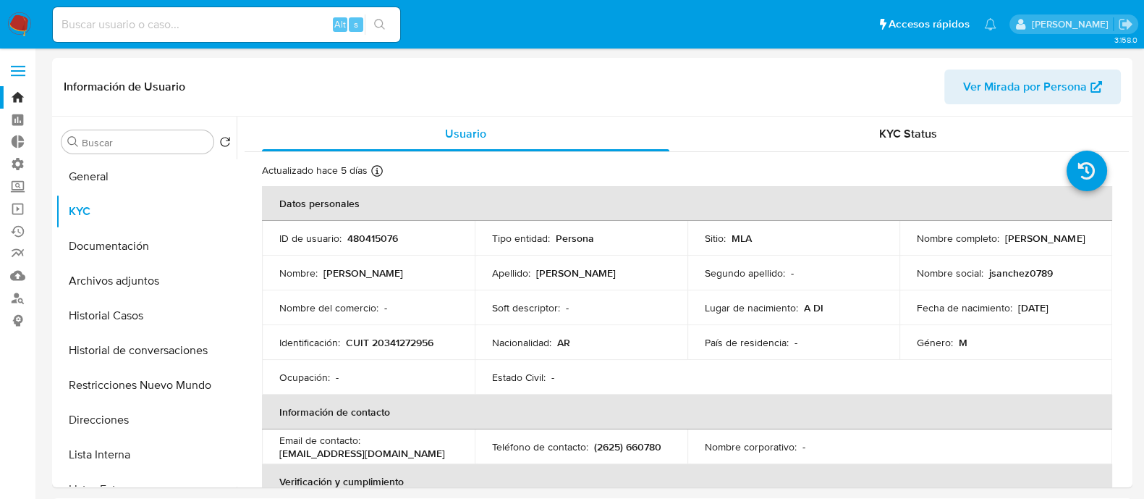
click at [403, 349] on td "Identificación : CUIT 20341272956" at bounding box center [368, 342] width 213 height 35
click at [402, 347] on p "CUIT 20341272956" at bounding box center [390, 342] width 88 height 13
copy p "20341272956"
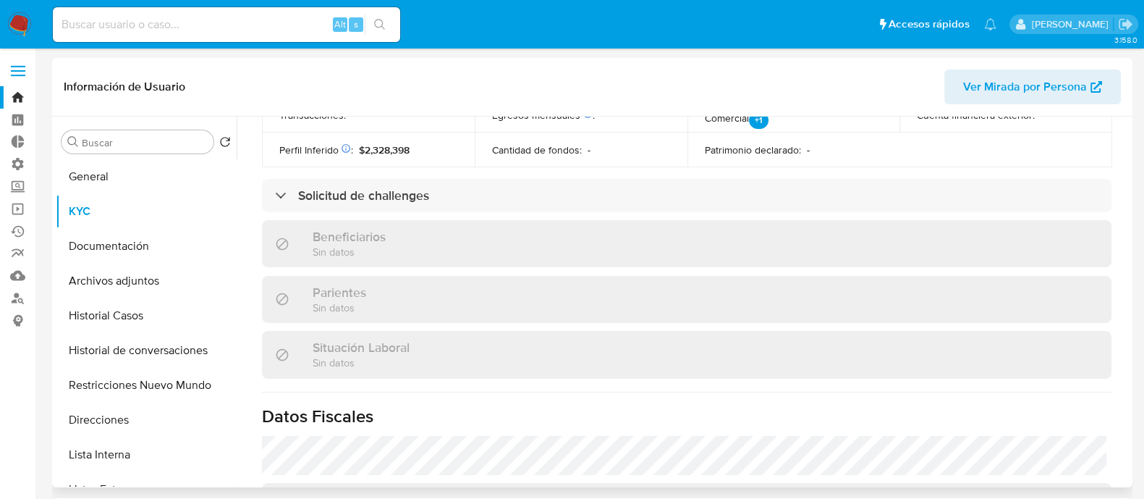
scroll to position [543, 0]
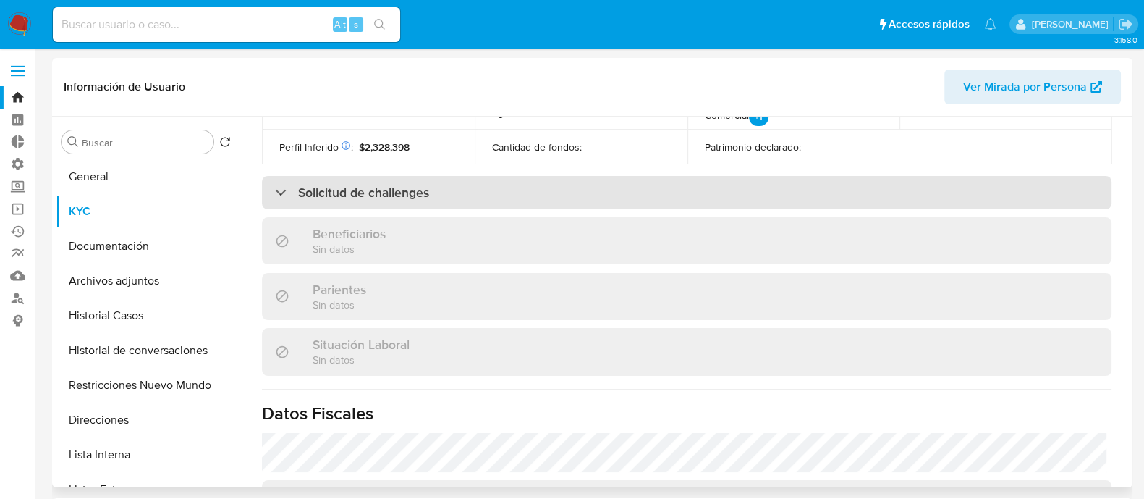
click at [403, 205] on div "Solicitud de challenges" at bounding box center [687, 192] width 850 height 33
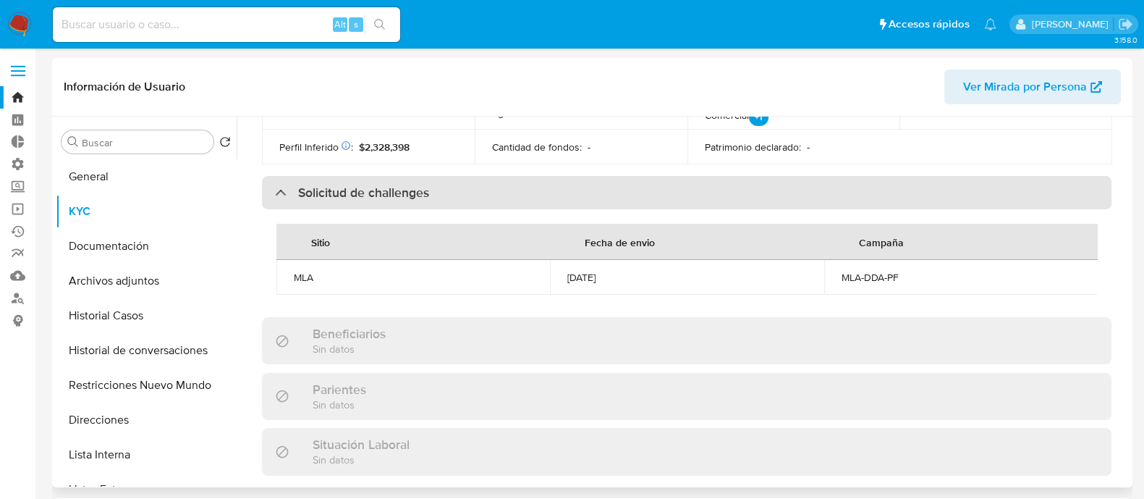
click at [399, 195] on h3 "Solicitud de challenges" at bounding box center [363, 193] width 131 height 16
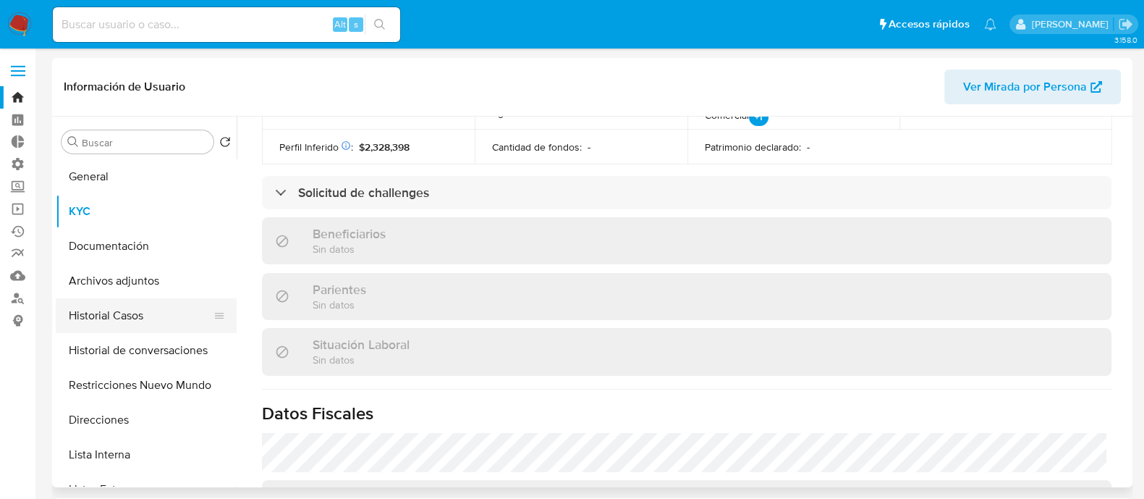
click at [141, 321] on button "Historial Casos" at bounding box center [140, 315] width 169 height 35
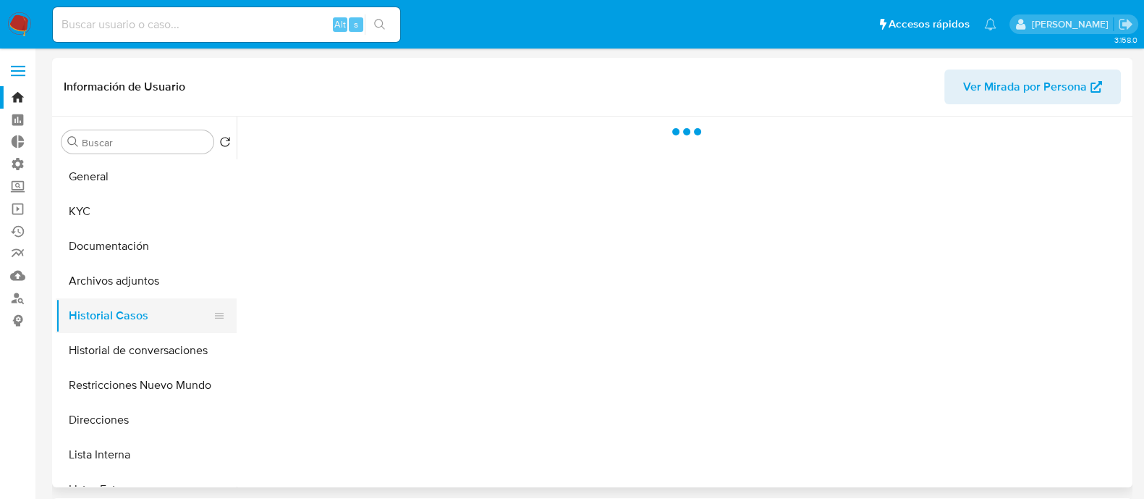
scroll to position [0, 0]
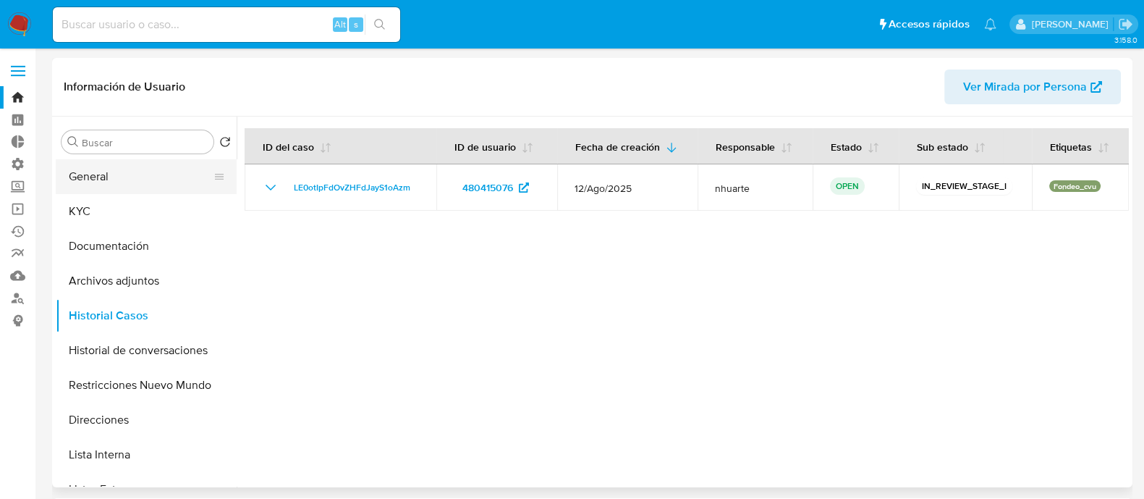
click at [131, 190] on button "General" at bounding box center [140, 176] width 169 height 35
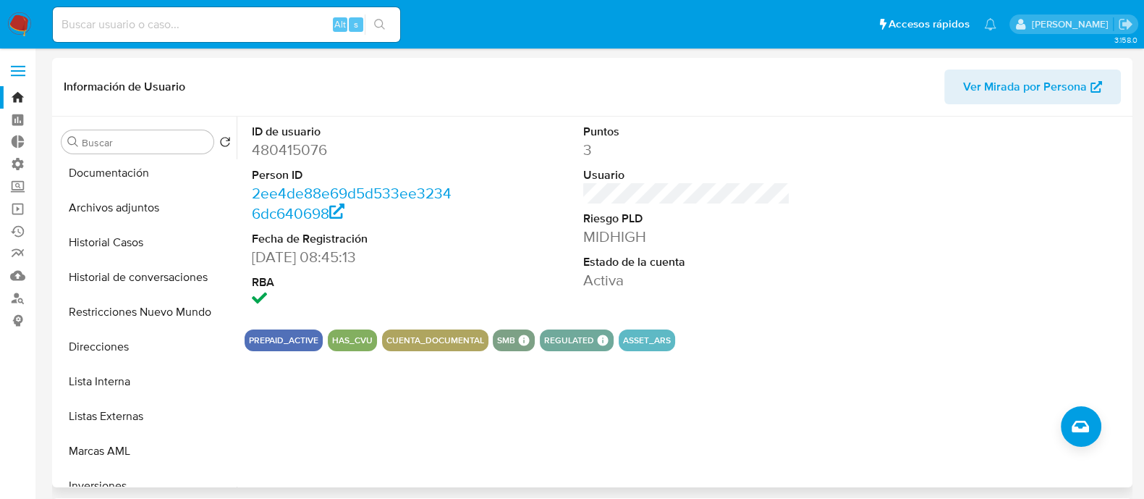
scroll to position [271, 0]
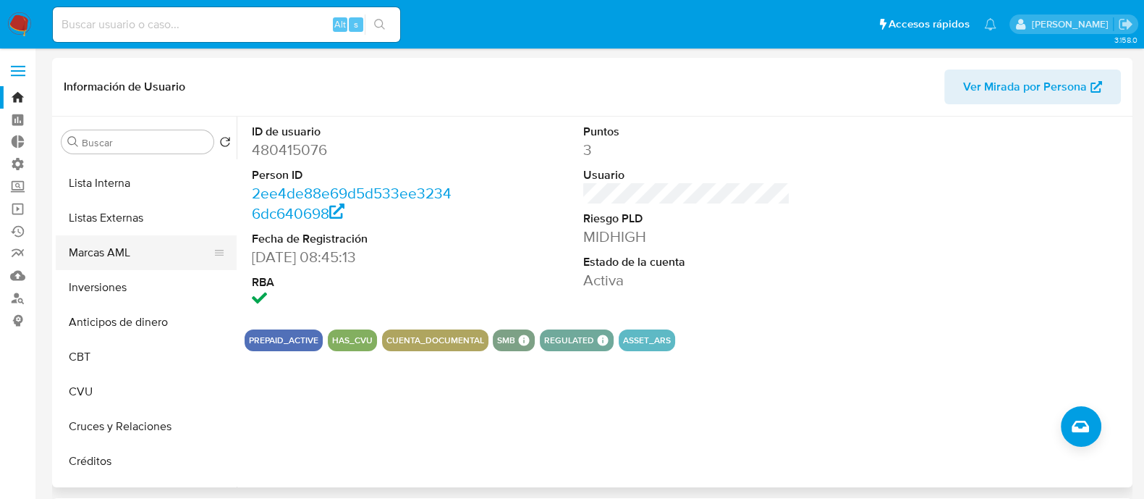
click at [90, 258] on button "Marcas AML" at bounding box center [140, 252] width 169 height 35
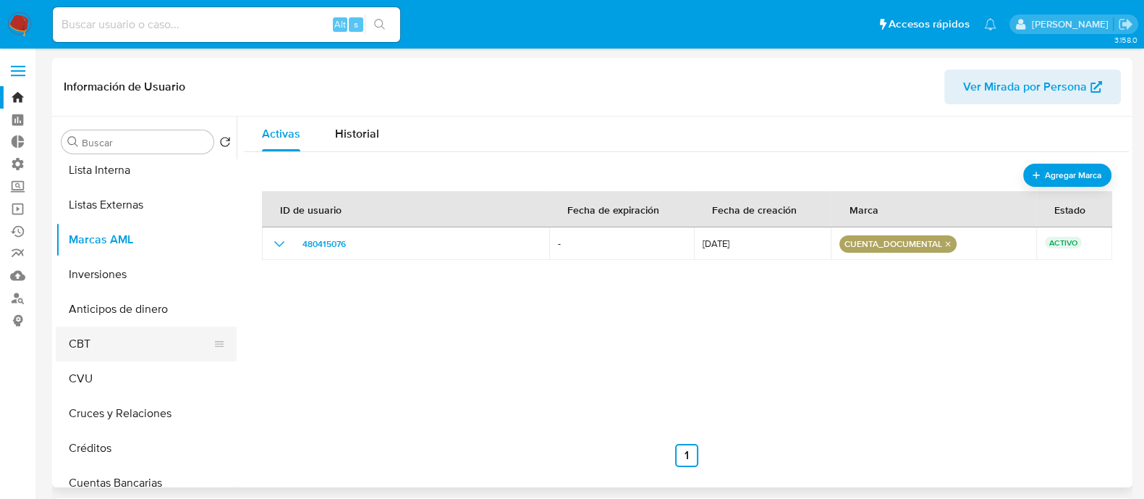
scroll to position [361, 0]
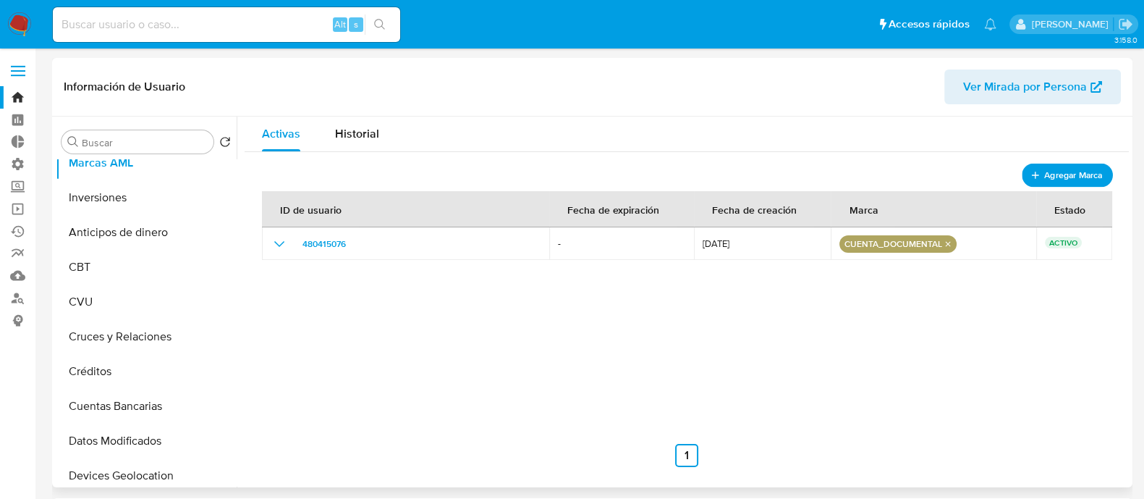
click at [1057, 179] on span "Agregar Marca" at bounding box center [1073, 175] width 58 height 18
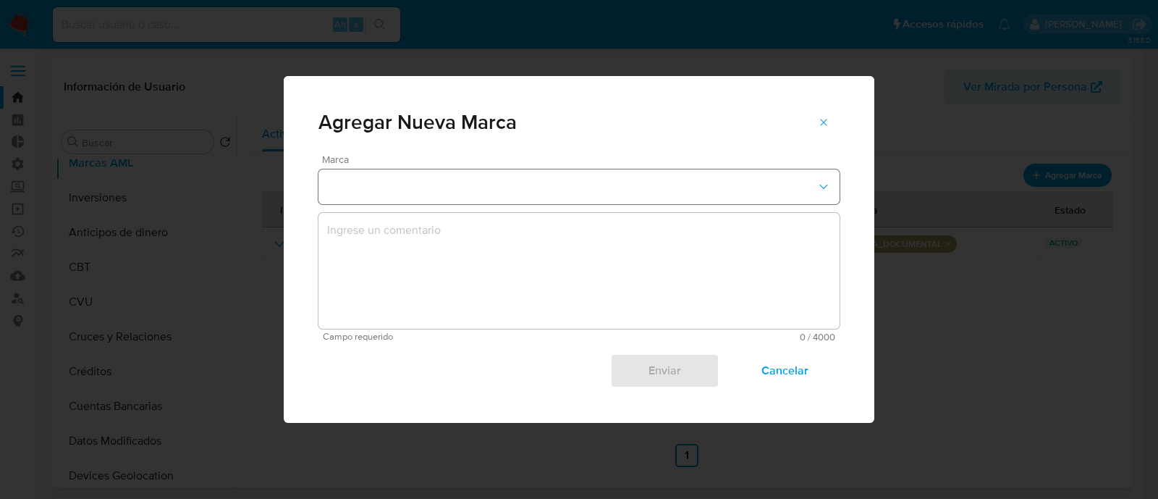
click at [551, 186] on button "marks-modal" at bounding box center [578, 186] width 521 height 35
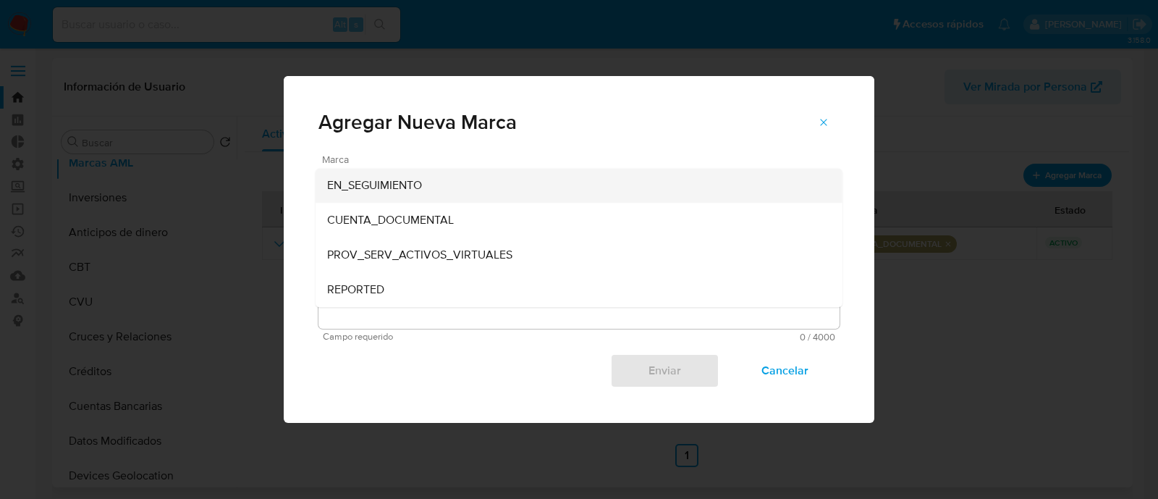
click at [405, 187] on span "EN_SEGUIMIENTO" at bounding box center [374, 185] width 95 height 14
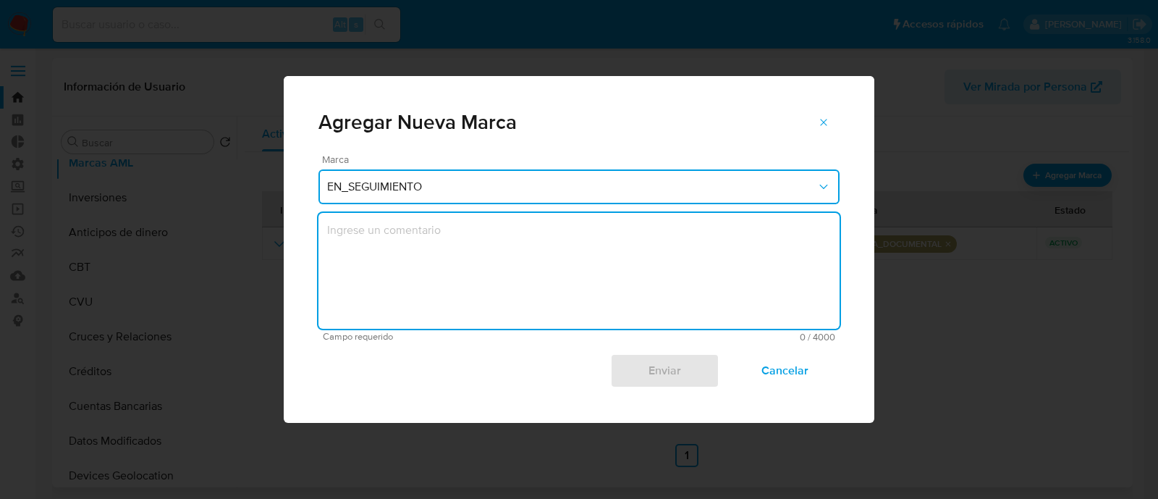
click at [369, 234] on textarea "marks-modal" at bounding box center [578, 271] width 521 height 116
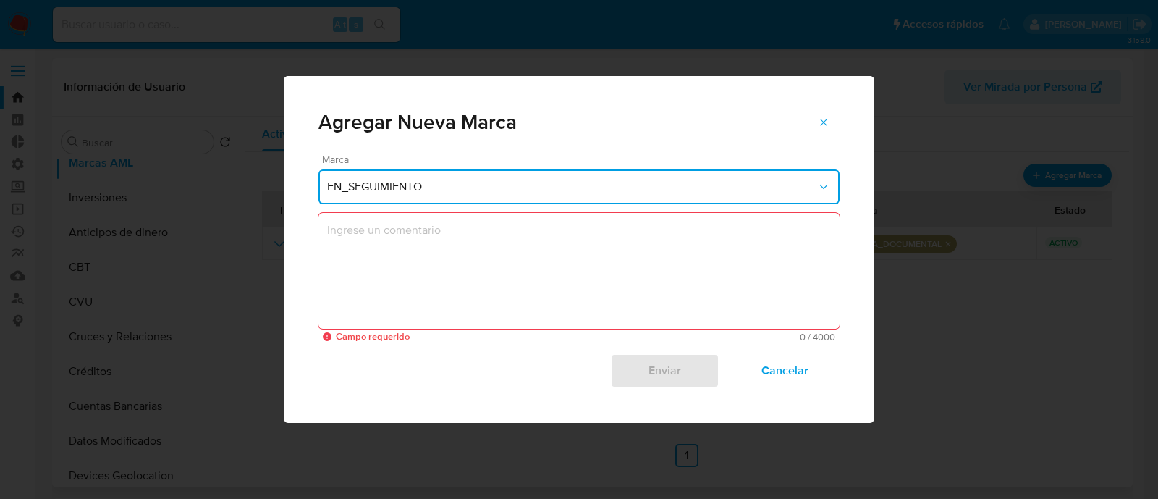
click at [789, 373] on span "Cancelar" at bounding box center [785, 371] width 71 height 32
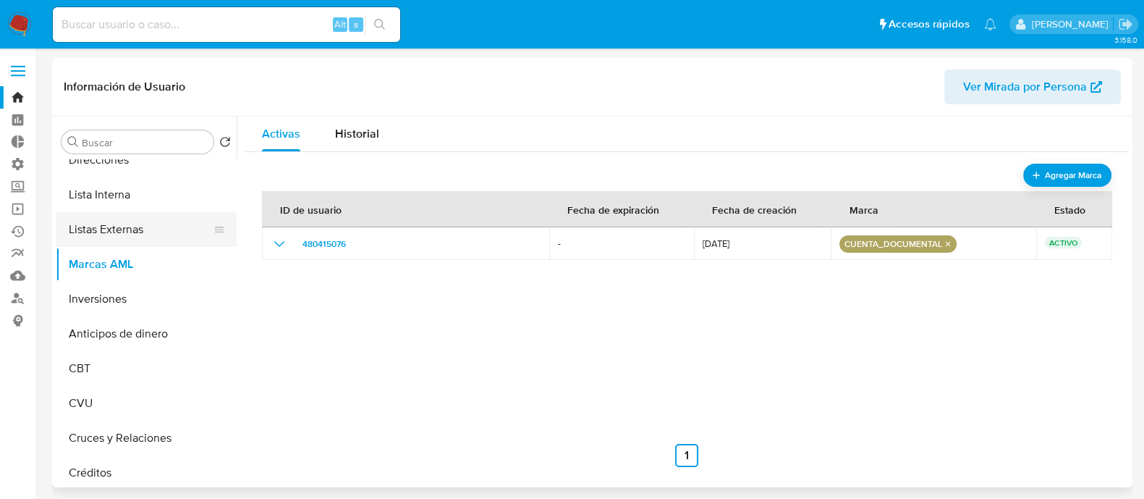
scroll to position [180, 0]
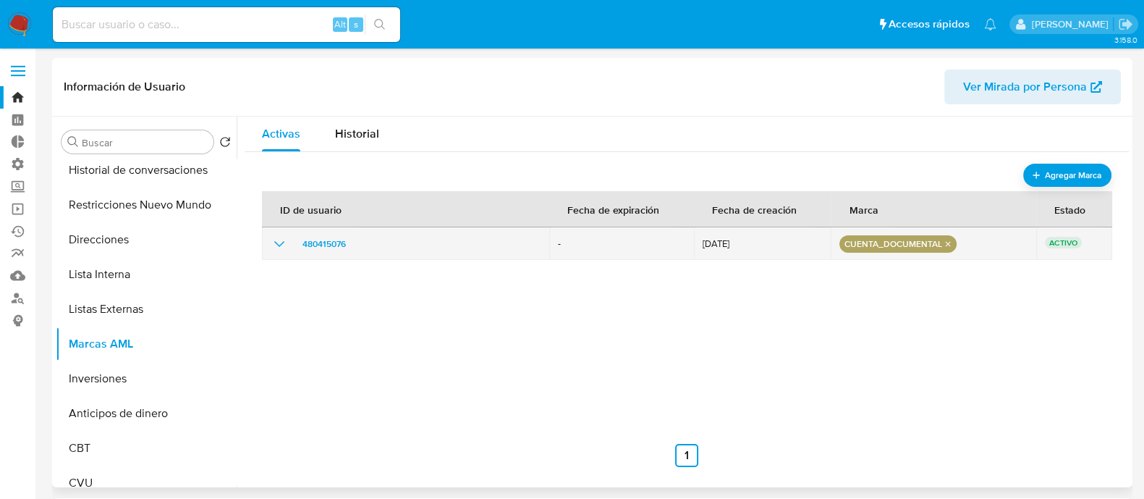
click at [281, 248] on icon "show_hidden_detail_by_id_480415076" at bounding box center [279, 243] width 17 height 17
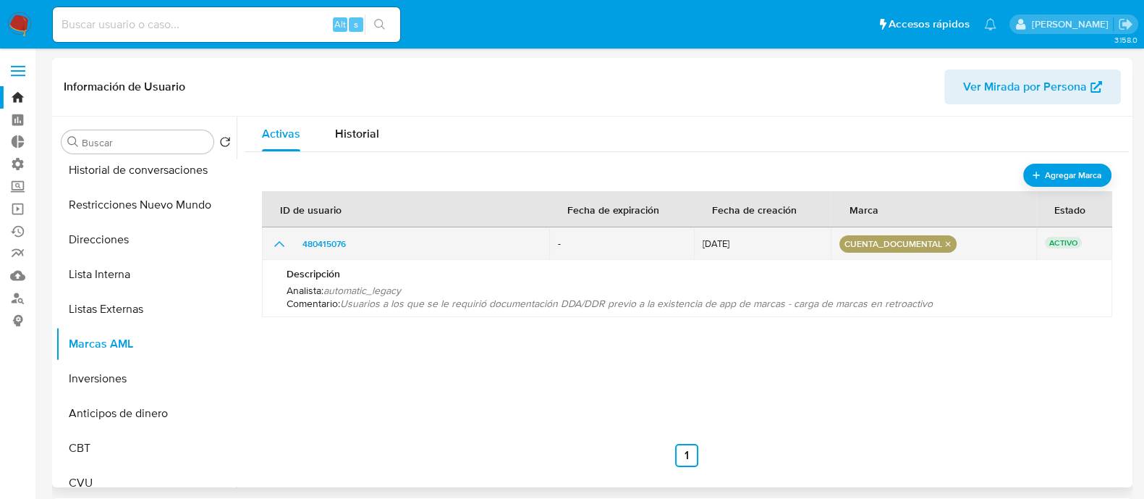
click at [281, 245] on icon "show_hidden_detail_by_id_480415076" at bounding box center [279, 243] width 17 height 17
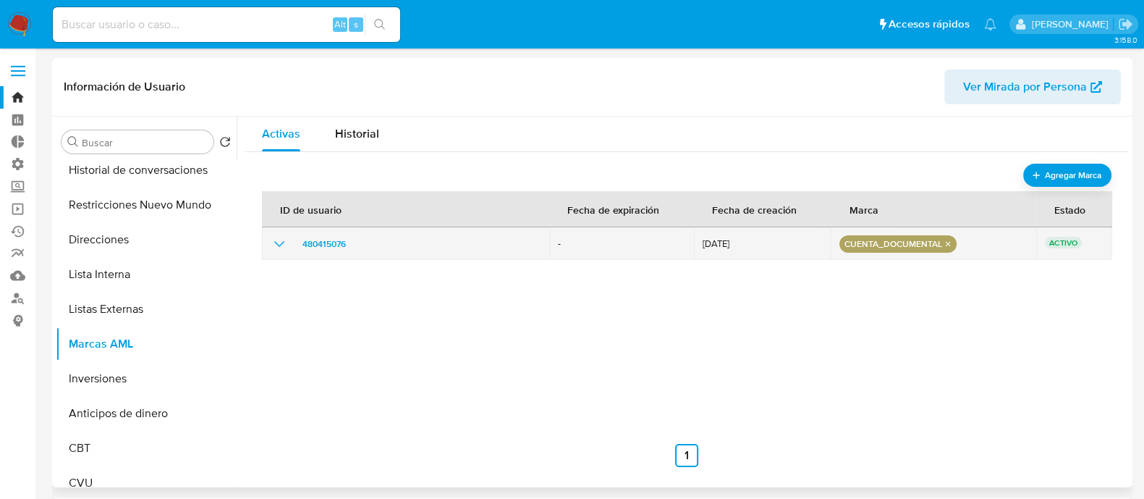
click at [281, 245] on icon "show_hidden_detail_by_id_480415076" at bounding box center [279, 243] width 17 height 17
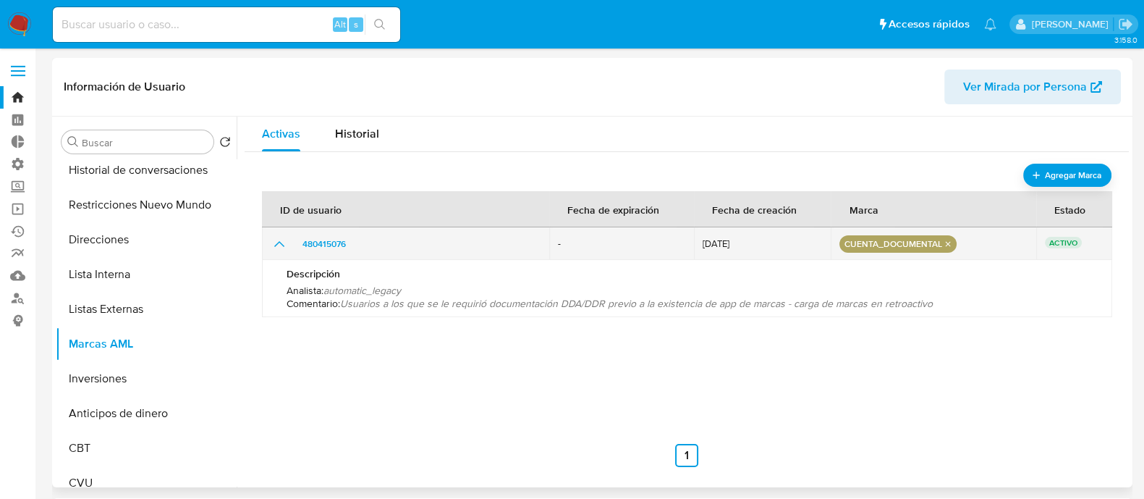
click at [281, 245] on icon "show_hidden_detail_by_id_480415076" at bounding box center [279, 243] width 17 height 17
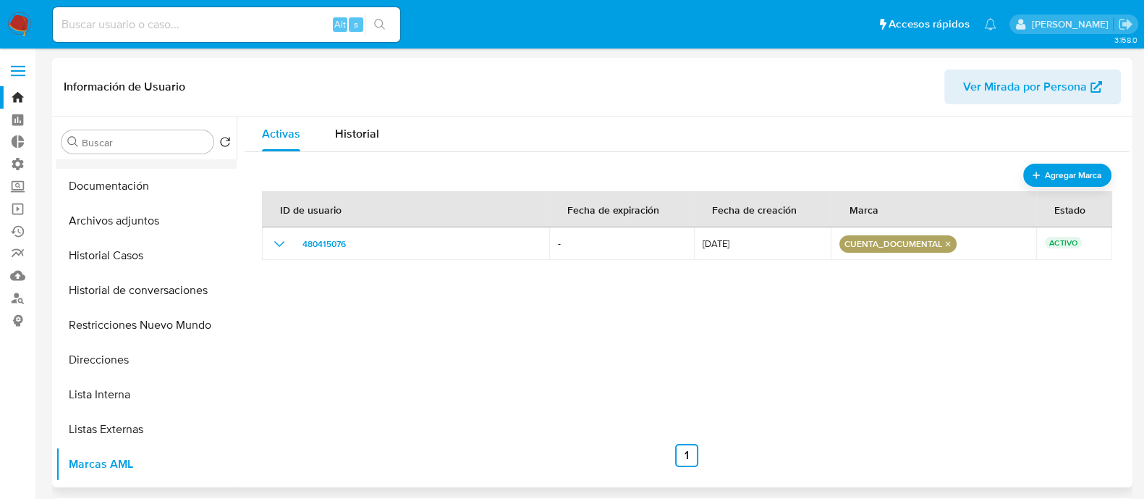
scroll to position [0, 0]
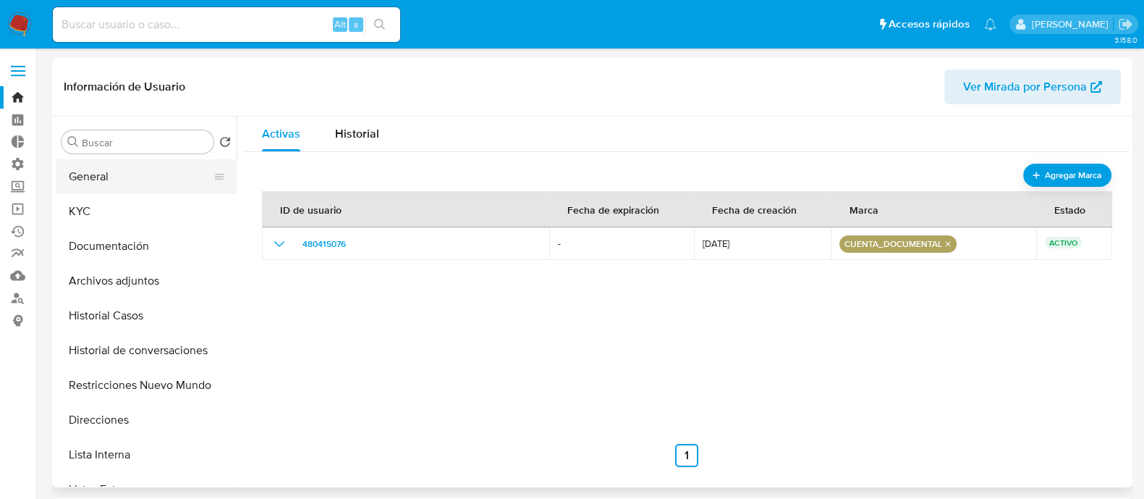
click at [132, 179] on button "General" at bounding box center [140, 176] width 169 height 35
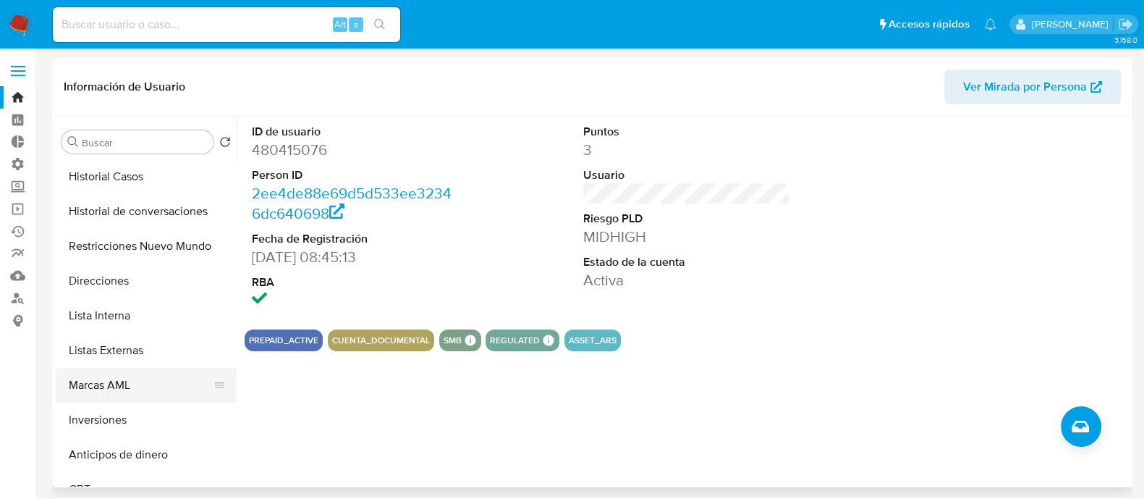
scroll to position [180, 0]
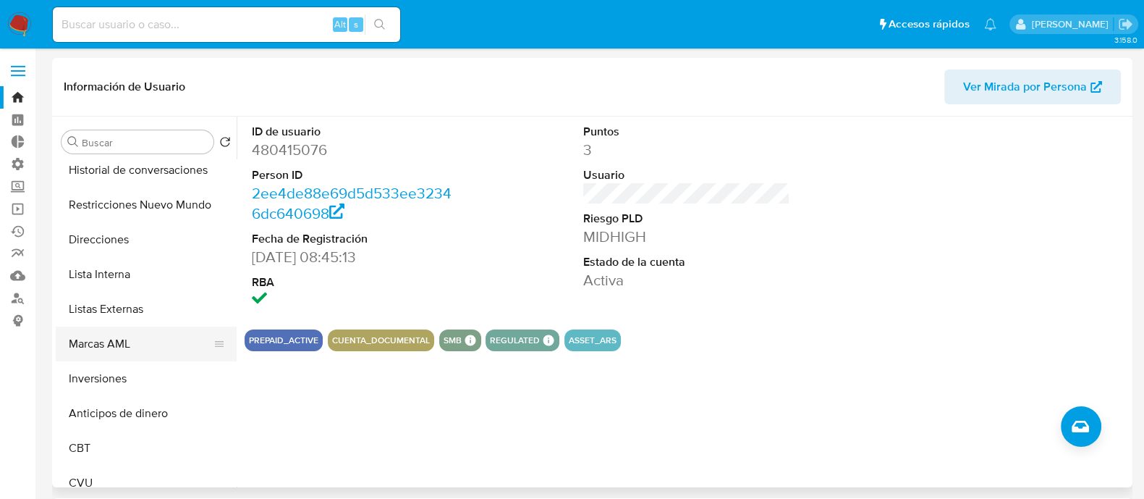
click at [146, 344] on button "Marcas AML" at bounding box center [140, 343] width 169 height 35
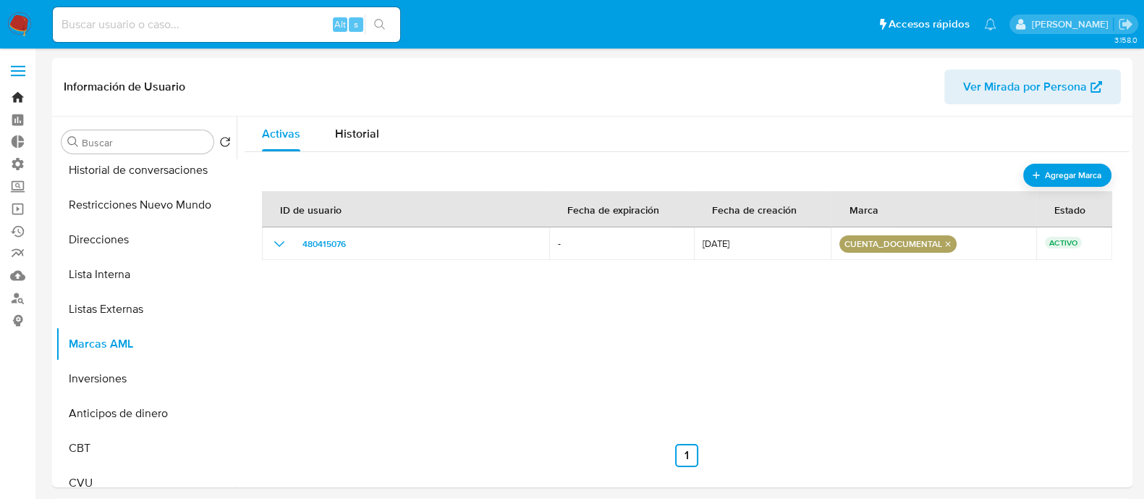
click at [17, 96] on link "Bandeja" at bounding box center [86, 97] width 172 height 22
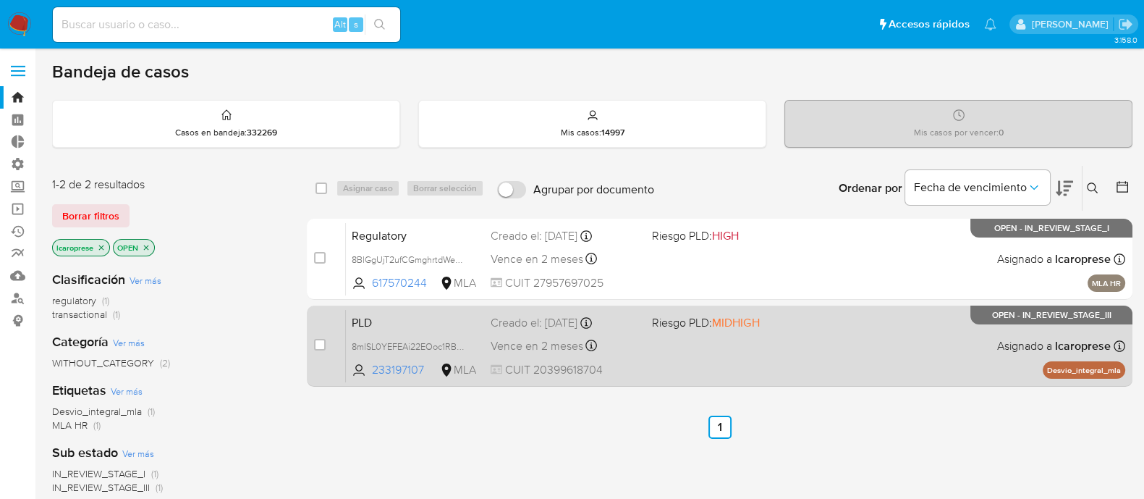
click at [459, 318] on span "PLD" at bounding box center [415, 321] width 127 height 19
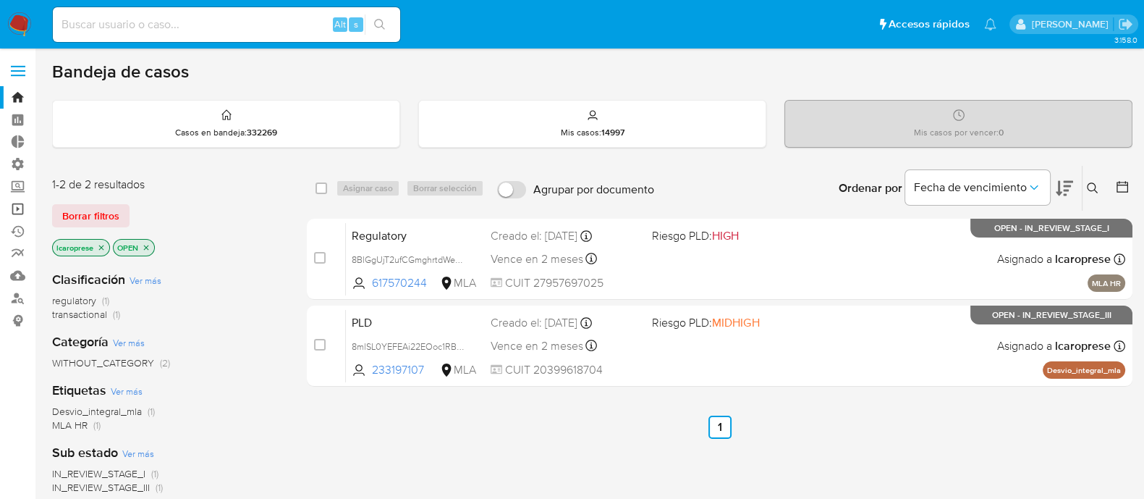
click at [22, 208] on link "Operaciones masivas" at bounding box center [86, 209] width 172 height 22
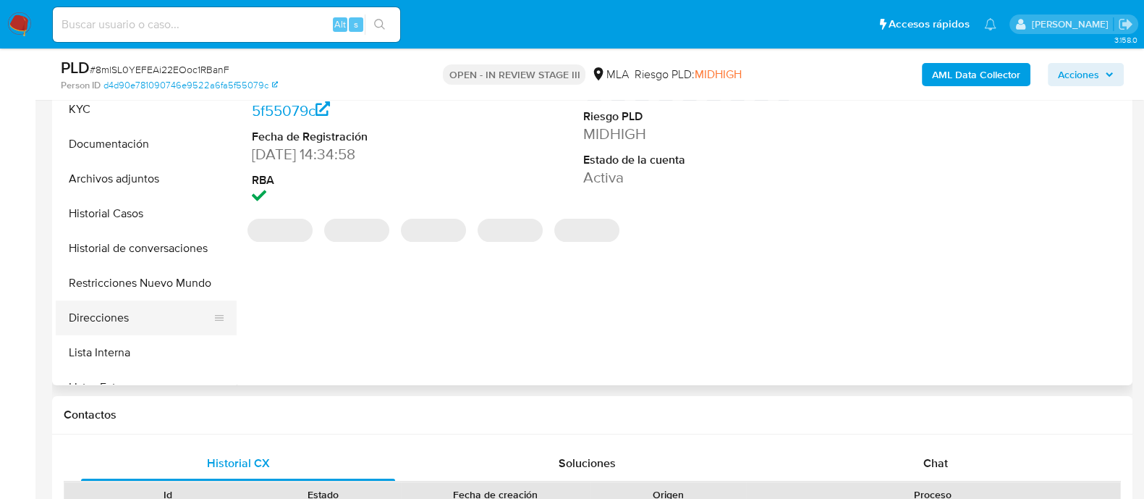
scroll to position [180, 0]
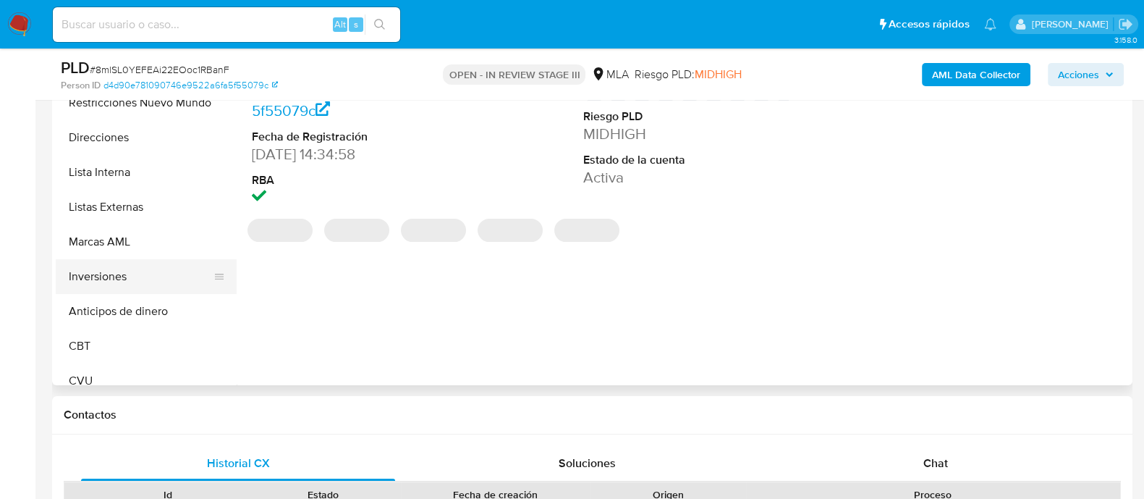
select select "10"
click at [124, 242] on button "Marcas AML" at bounding box center [140, 241] width 169 height 35
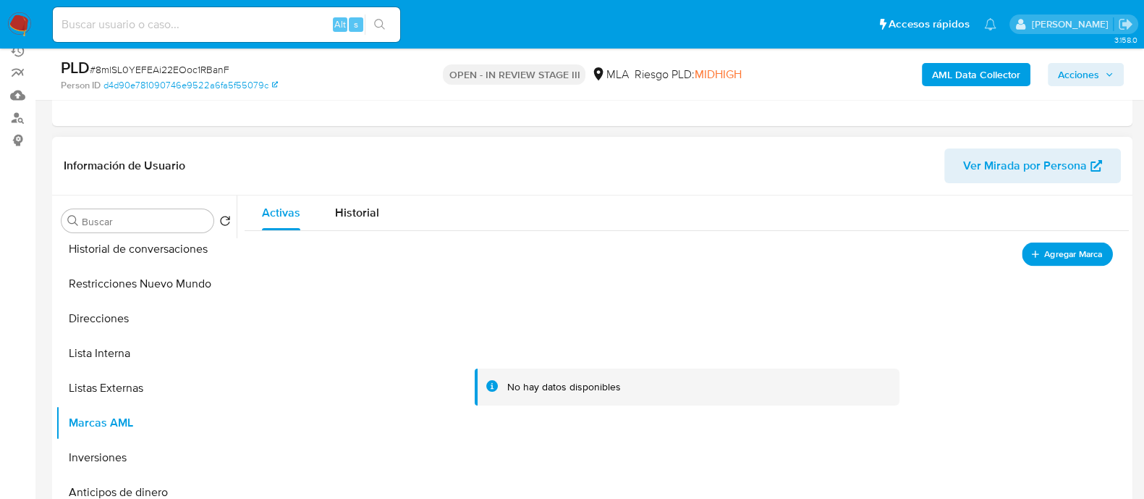
click at [1065, 261] on span "Agregar Marca" at bounding box center [1073, 254] width 58 height 18
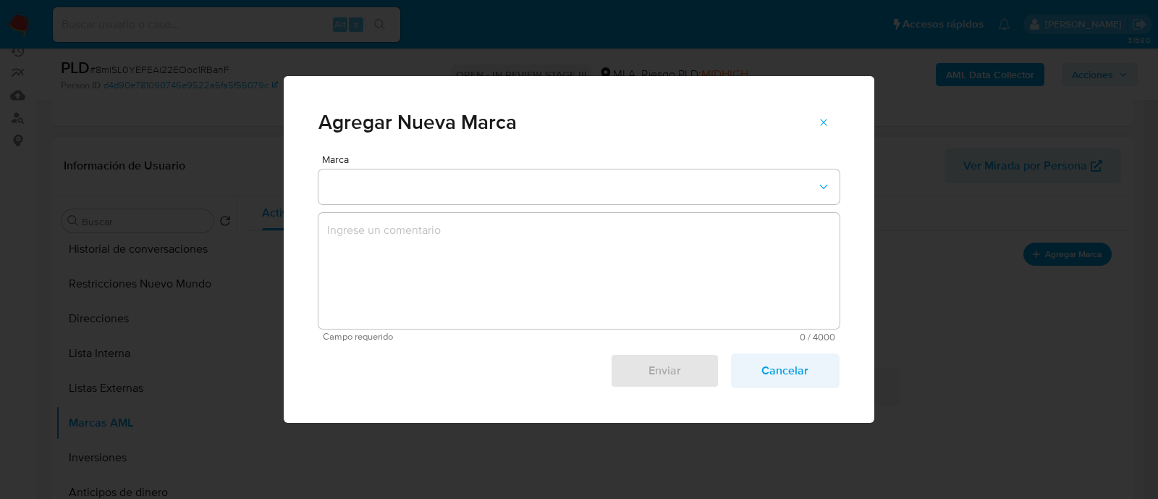
drag, startPoint x: 803, startPoint y: 370, endPoint x: 800, endPoint y: 360, distance: 10.1
click at [803, 370] on span "Cancelar" at bounding box center [785, 371] width 71 height 32
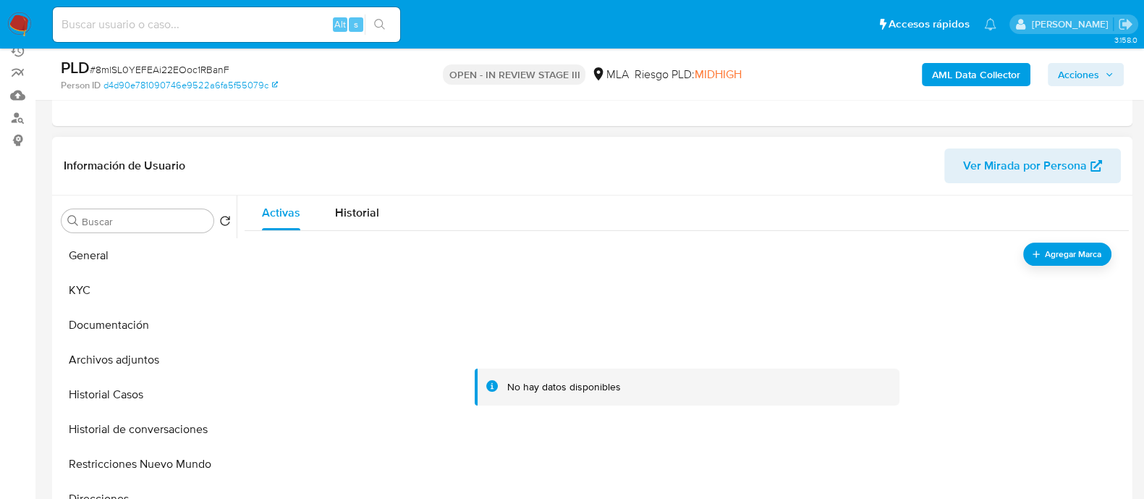
scroll to position [0, 0]
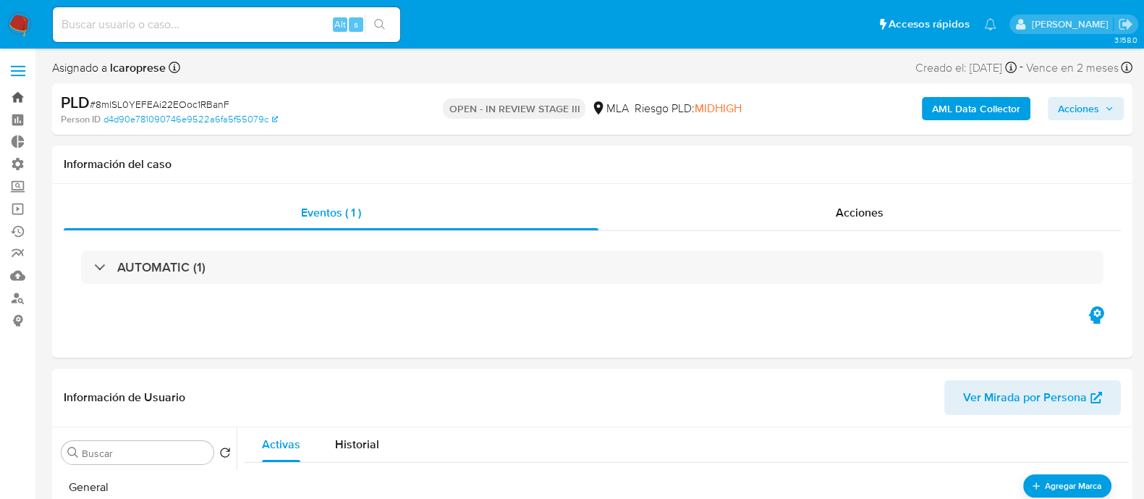
click at [19, 96] on link "Bandeja" at bounding box center [86, 97] width 172 height 22
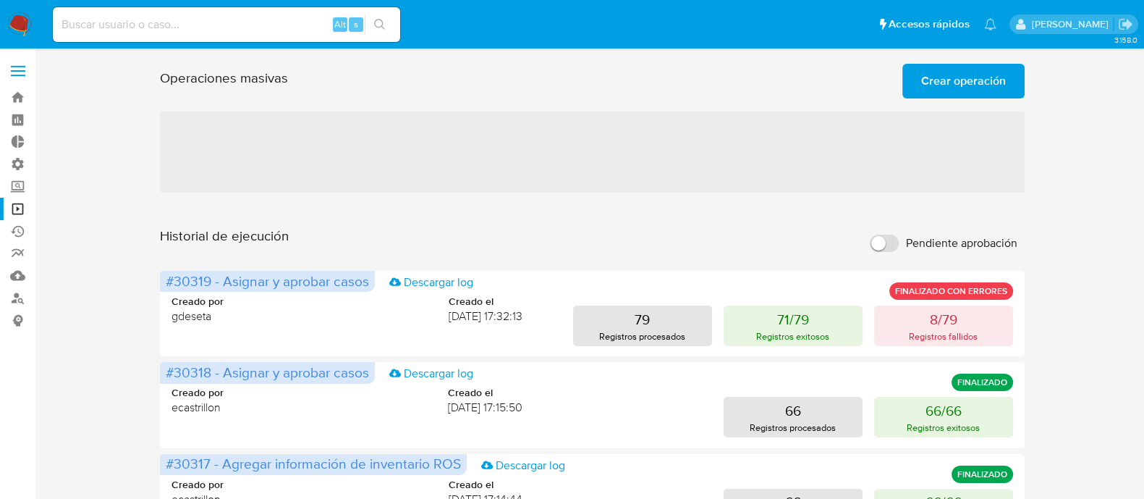
click at [986, 82] on span "Crear operación" at bounding box center [963, 81] width 85 height 32
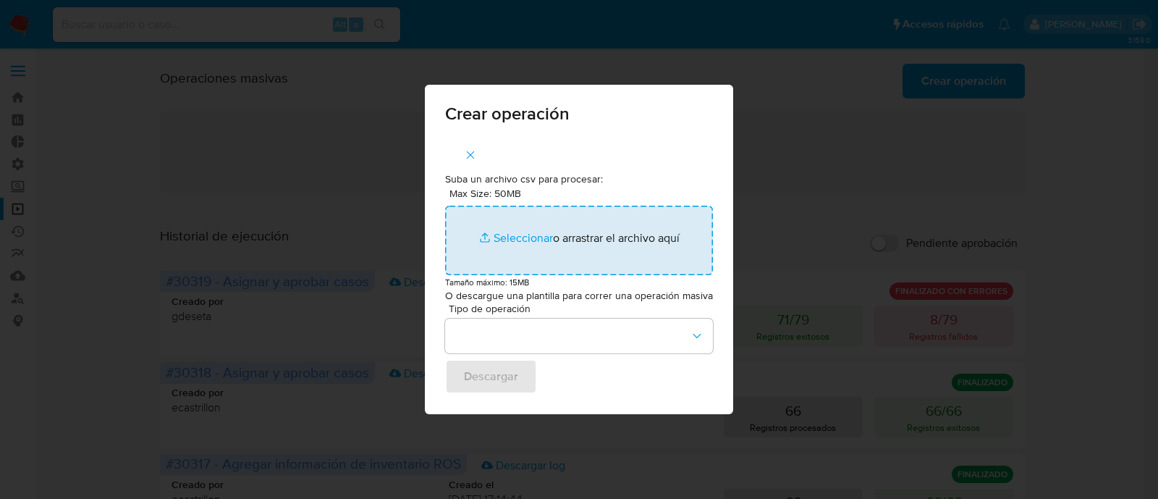
click at [523, 234] on input "Max Size: 50MB Seleccionar archivos" at bounding box center [579, 240] width 268 height 69
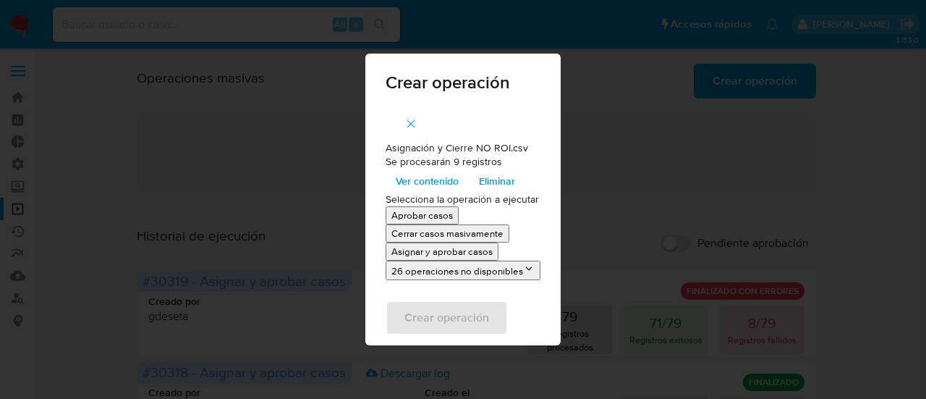
click at [530, 273] on icon at bounding box center [529, 269] width 12 height 12
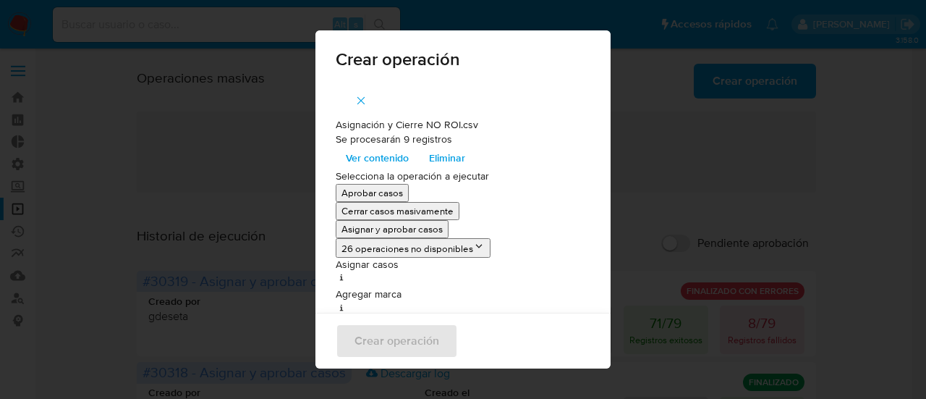
click at [478, 248] on button "26 operaciones no disponibles" at bounding box center [413, 248] width 155 height 20
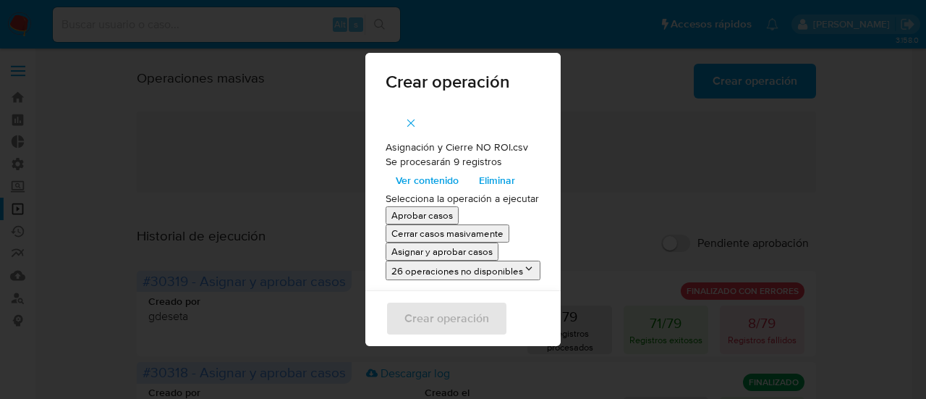
click at [439, 251] on p "Asignar y aprobar casos" at bounding box center [441, 252] width 101 height 14
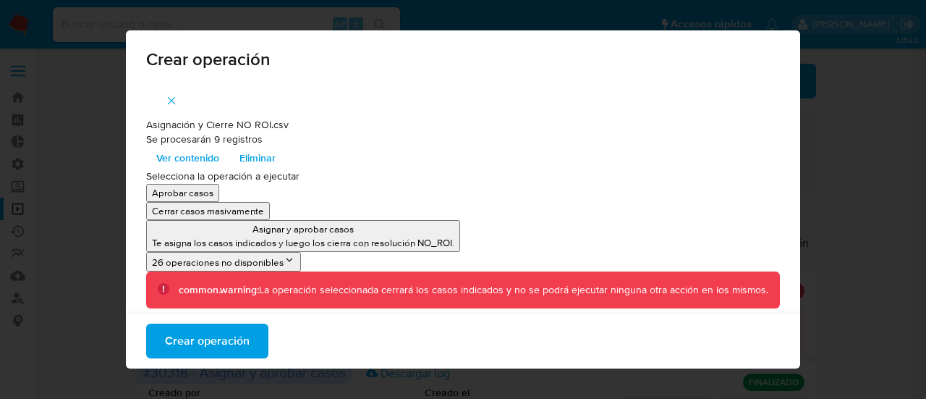
scroll to position [6, 0]
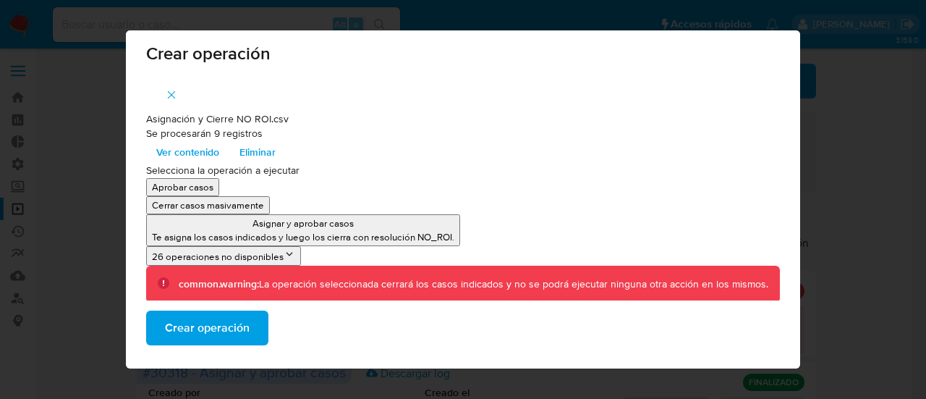
click at [226, 333] on span "Crear operación" at bounding box center [207, 328] width 85 height 32
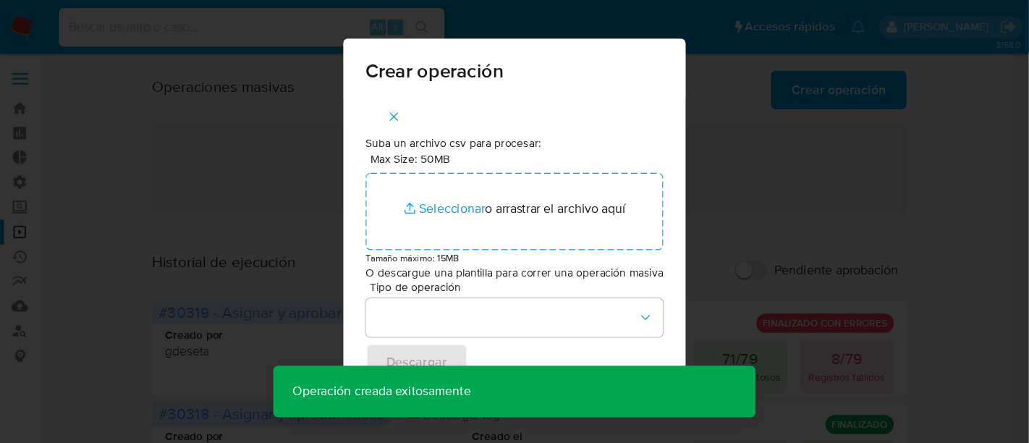
scroll to position [0, 0]
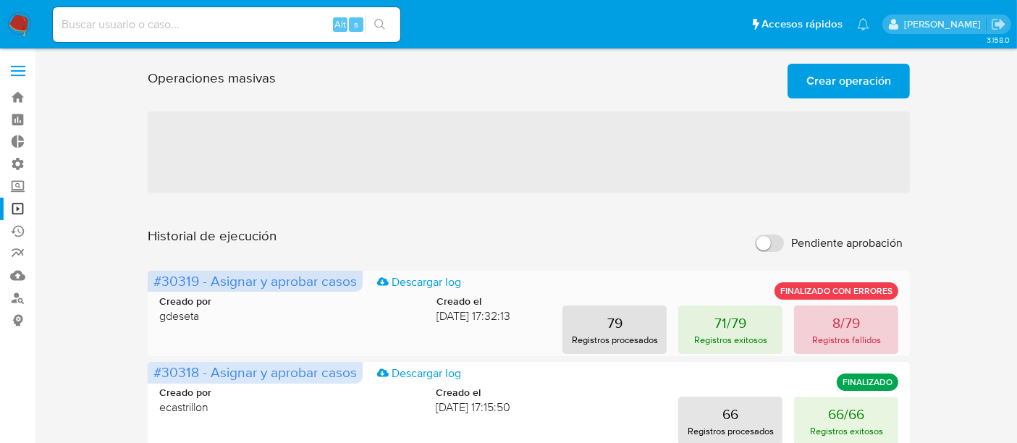
click at [824, 339] on p "Registros fallidos" at bounding box center [846, 340] width 69 height 14
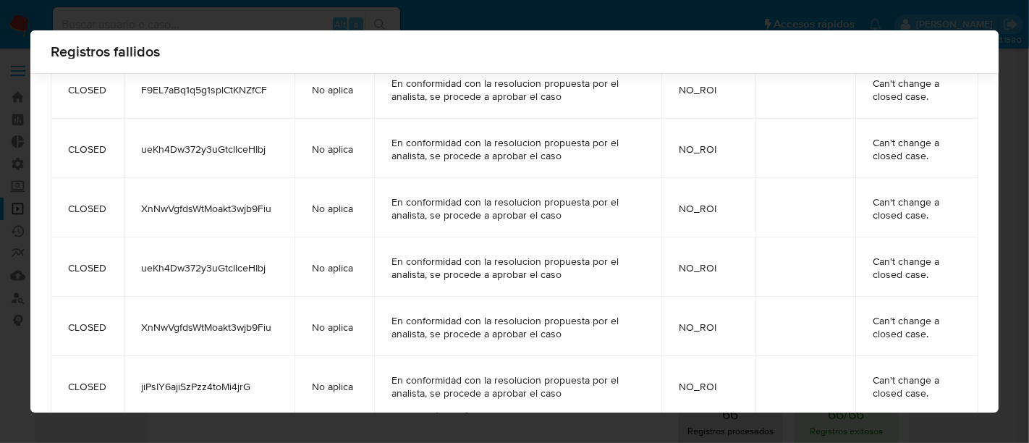
scroll to position [225, 0]
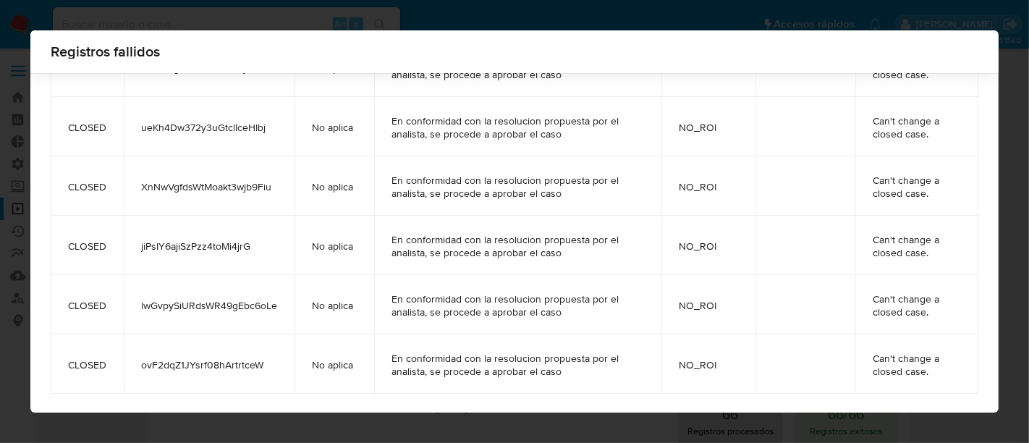
click at [0, 240] on div "Registros fallidos status case_id ticket_jira comment_case status_detail closur…" at bounding box center [514, 221] width 1029 height 443
click at [493, 435] on div "Registros fallidos status case_id ticket_jira comment_case status_detail closur…" at bounding box center [514, 221] width 1029 height 443
click at [509, 425] on div "Registros fallidos status case_id ticket_jira comment_case status_detail closur…" at bounding box center [514, 221] width 1029 height 443
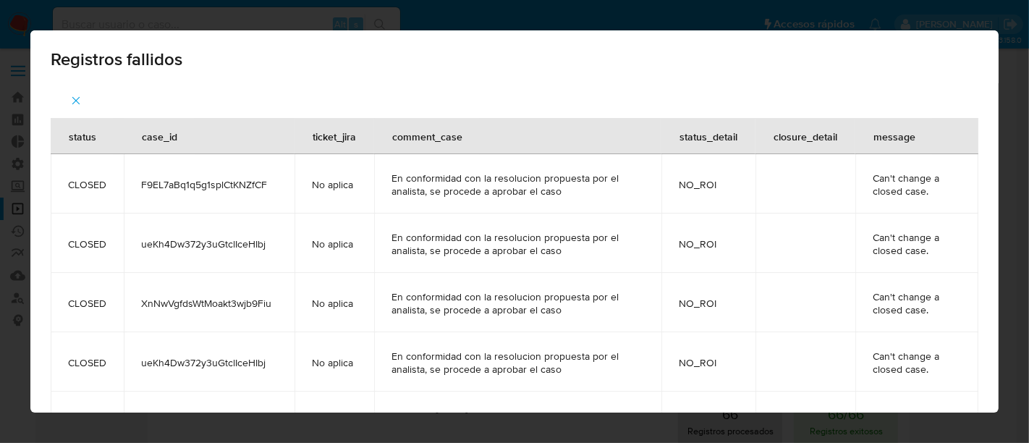
click at [77, 98] on icon "button" at bounding box center [76, 101] width 8 height 8
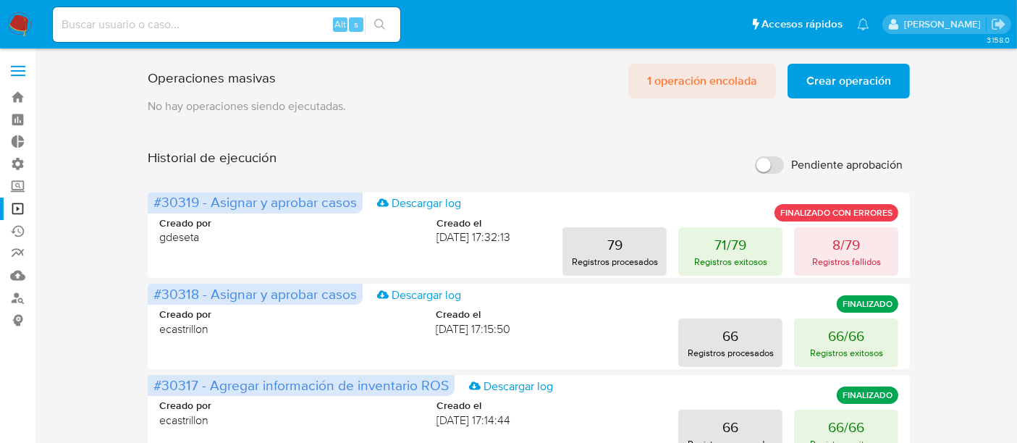
click at [680, 90] on span "1 operación encolada" at bounding box center [702, 81] width 110 height 32
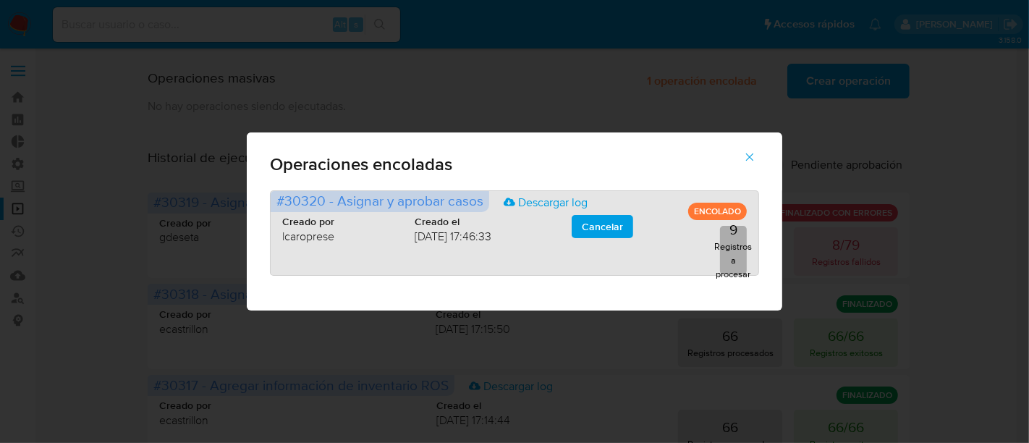
click at [721, 247] on p "Registros a procesar" at bounding box center [733, 260] width 38 height 41
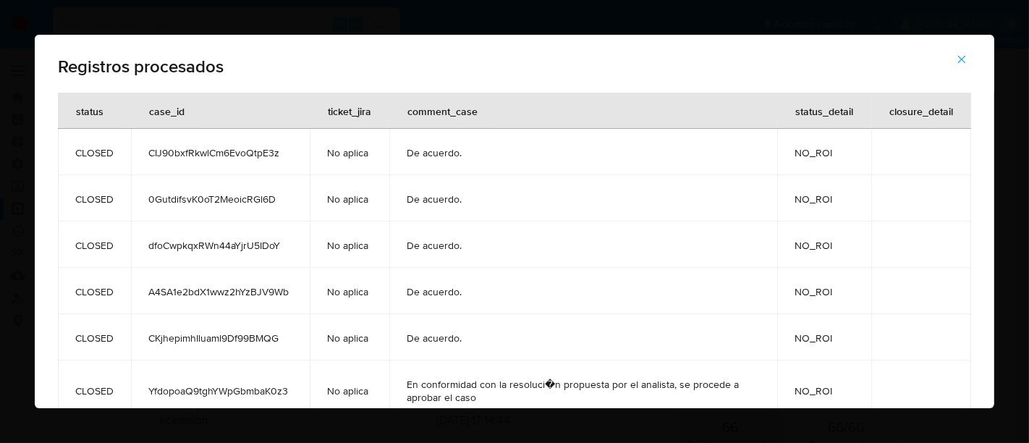
click at [968, 56] on icon "button" at bounding box center [961, 59] width 13 height 13
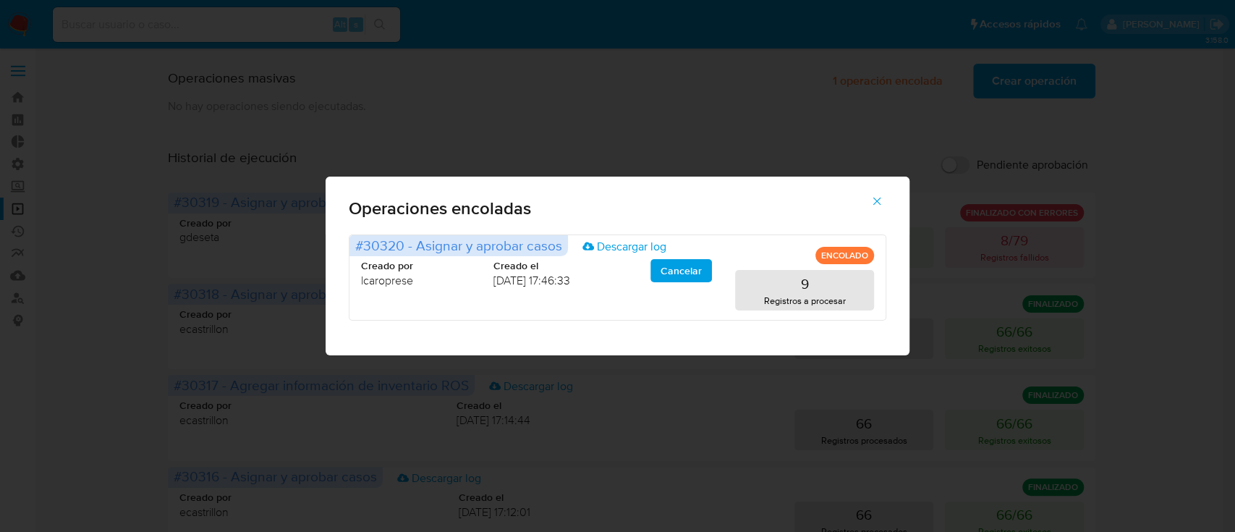
click at [876, 202] on icon "button" at bounding box center [876, 201] width 13 height 13
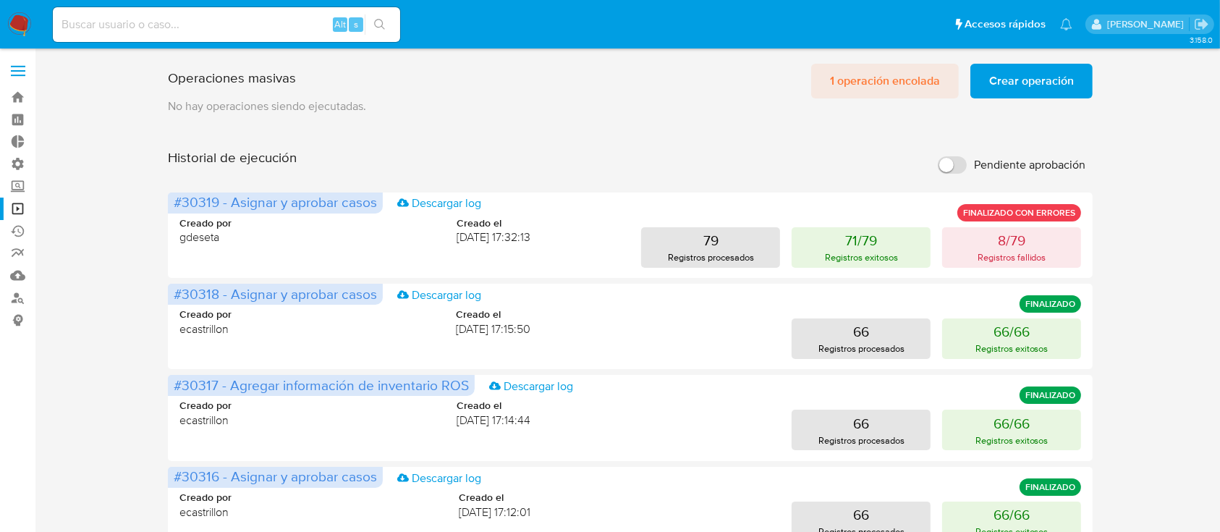
click at [889, 87] on span "1 operación encolada" at bounding box center [885, 81] width 110 height 32
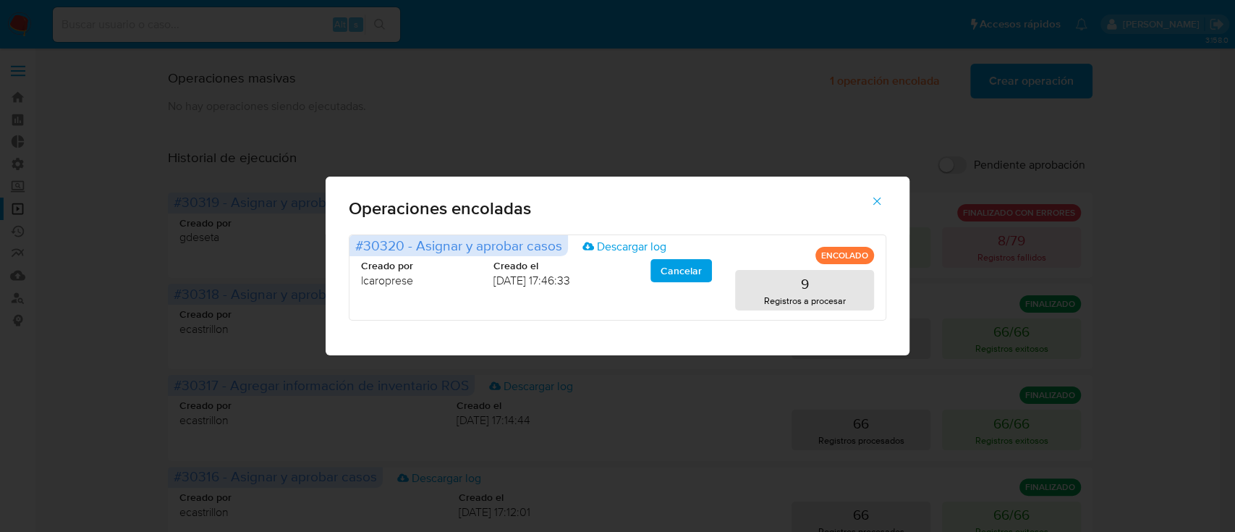
click at [881, 195] on icon "button" at bounding box center [876, 201] width 13 height 13
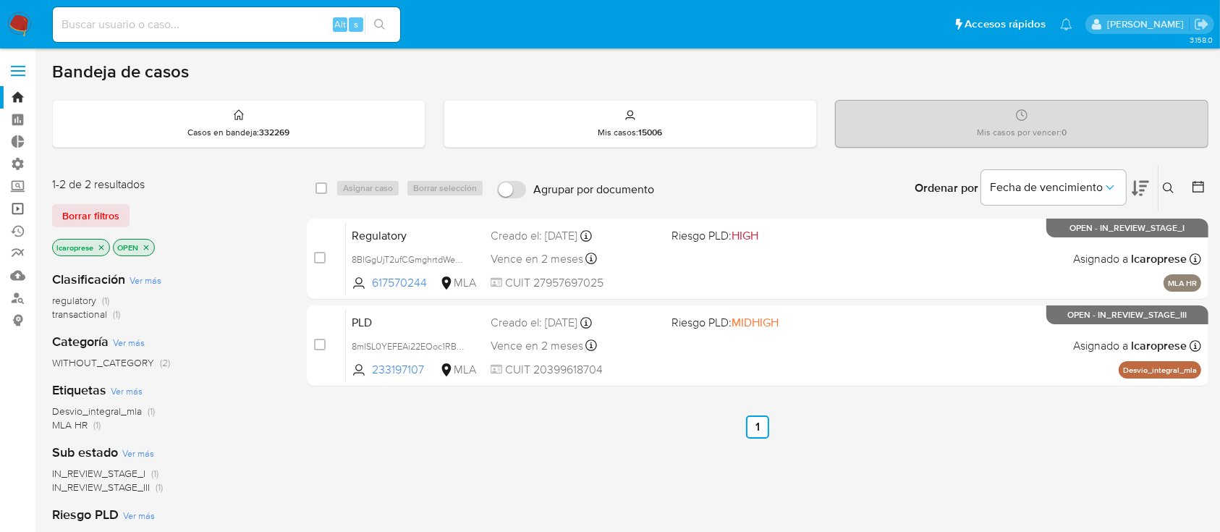
click at [22, 206] on link "Operaciones masivas" at bounding box center [86, 209] width 172 height 22
